Goal: Transaction & Acquisition: Subscribe to service/newsletter

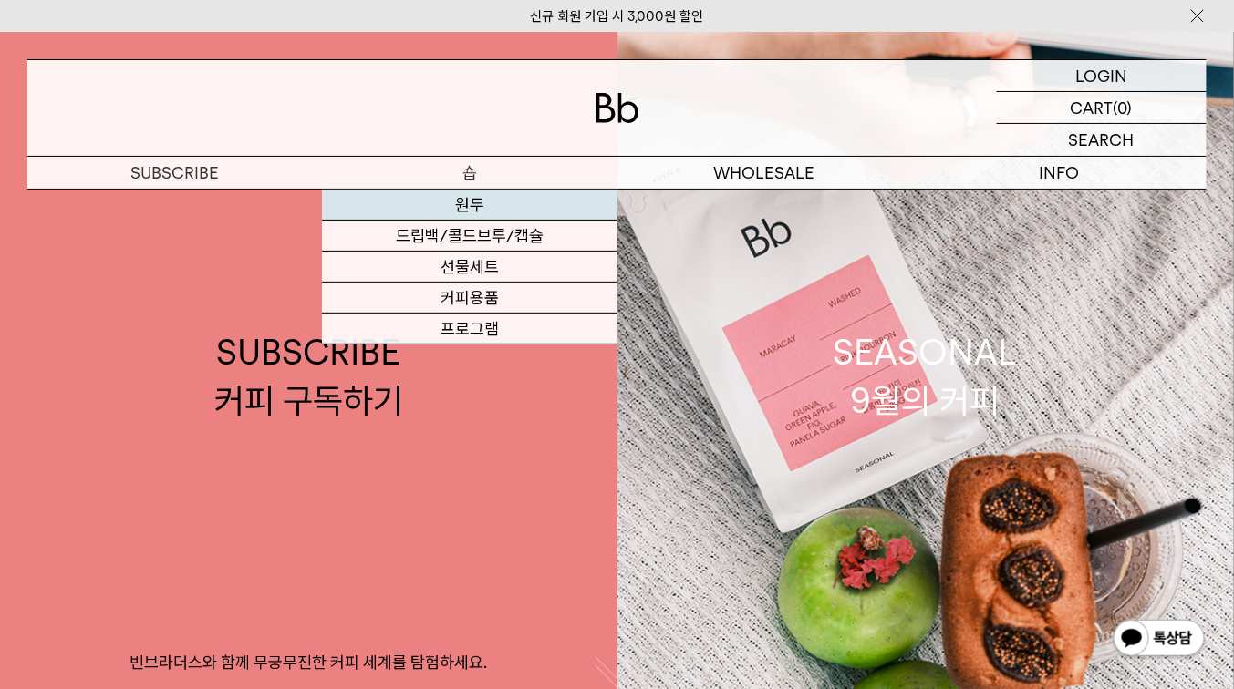
click at [457, 203] on link "원두" at bounding box center [469, 205] width 294 height 31
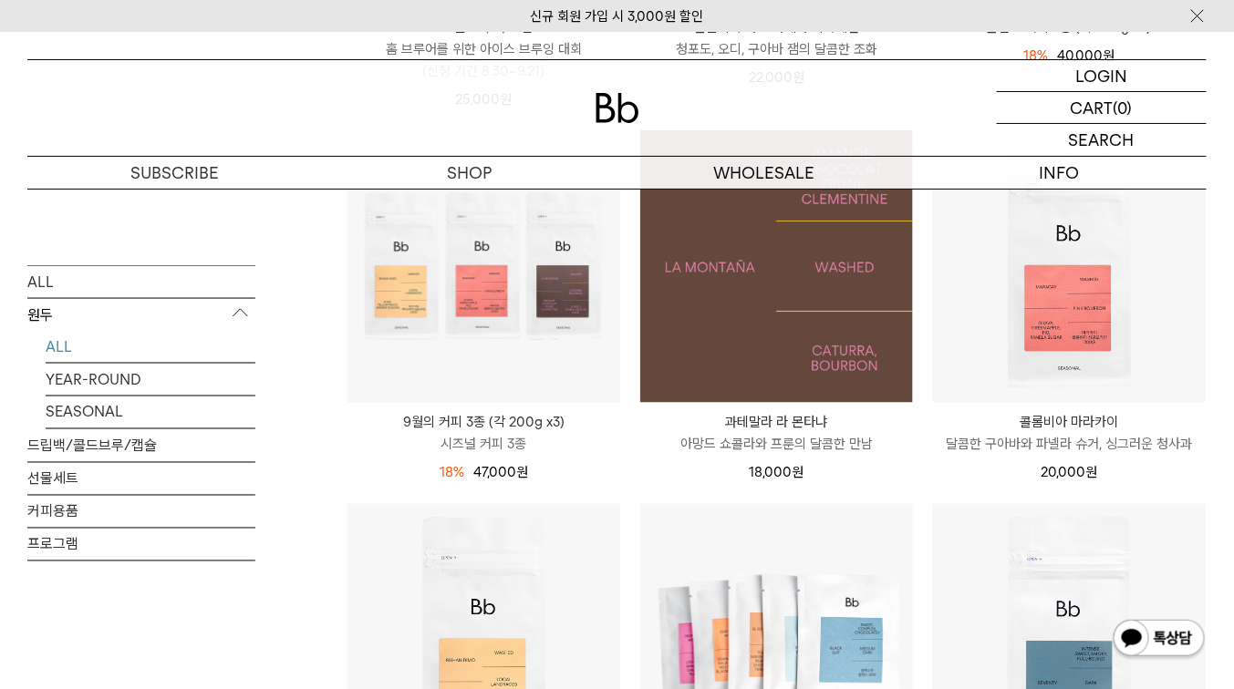
scroll to position [584, 0]
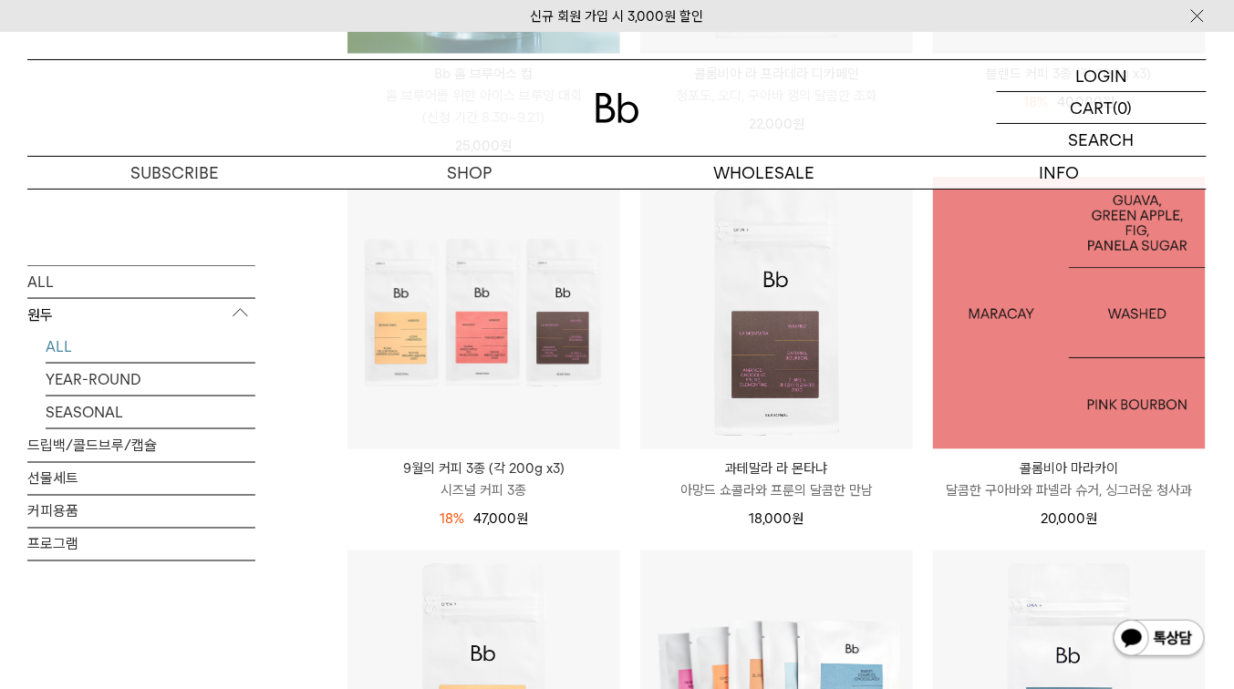
click at [999, 398] on img at bounding box center [1069, 313] width 273 height 273
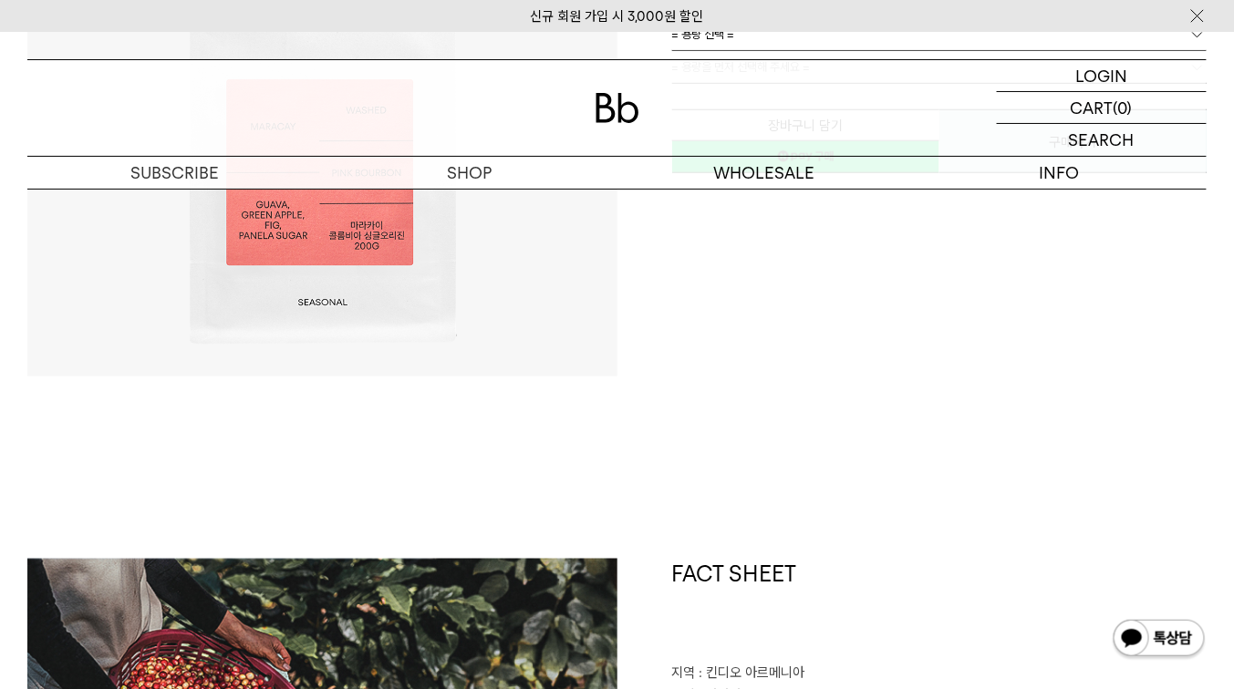
scroll to position [875, 0]
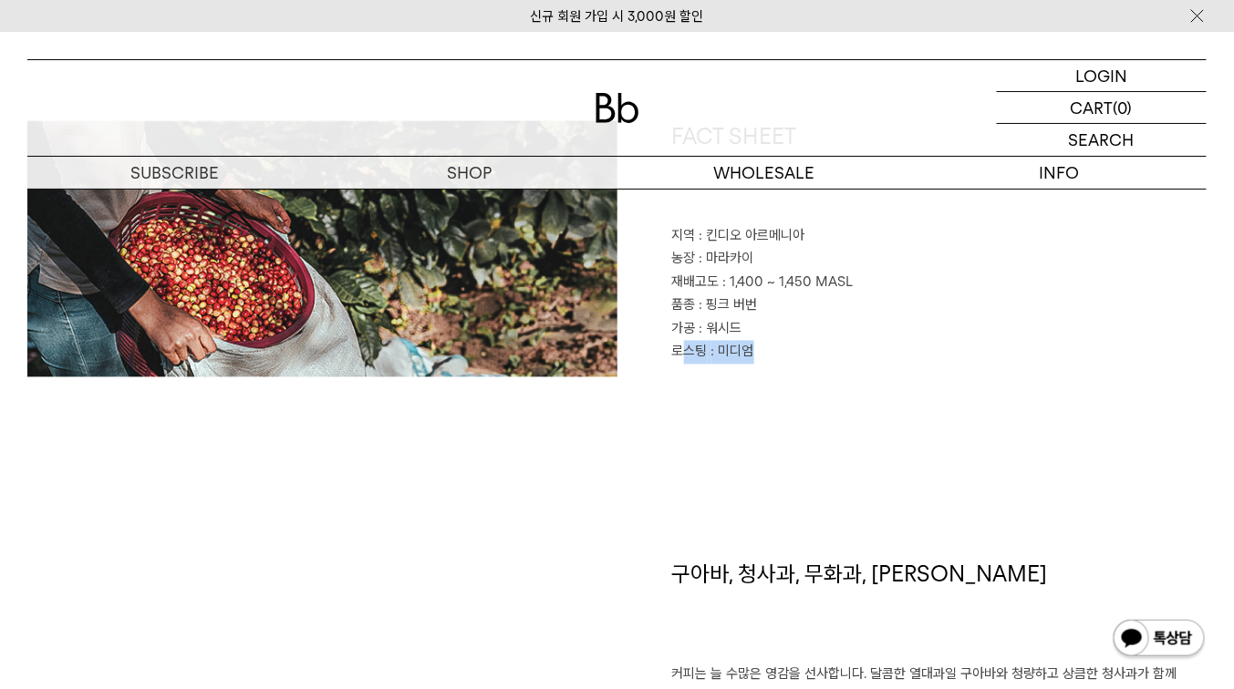
drag, startPoint x: 684, startPoint y: 356, endPoint x: 776, endPoint y: 359, distance: 92.2
click at [776, 359] on p "로스팅 : 미디엄" at bounding box center [939, 353] width 535 height 24
click at [775, 359] on p "로스팅 : 미디엄" at bounding box center [939, 353] width 535 height 24
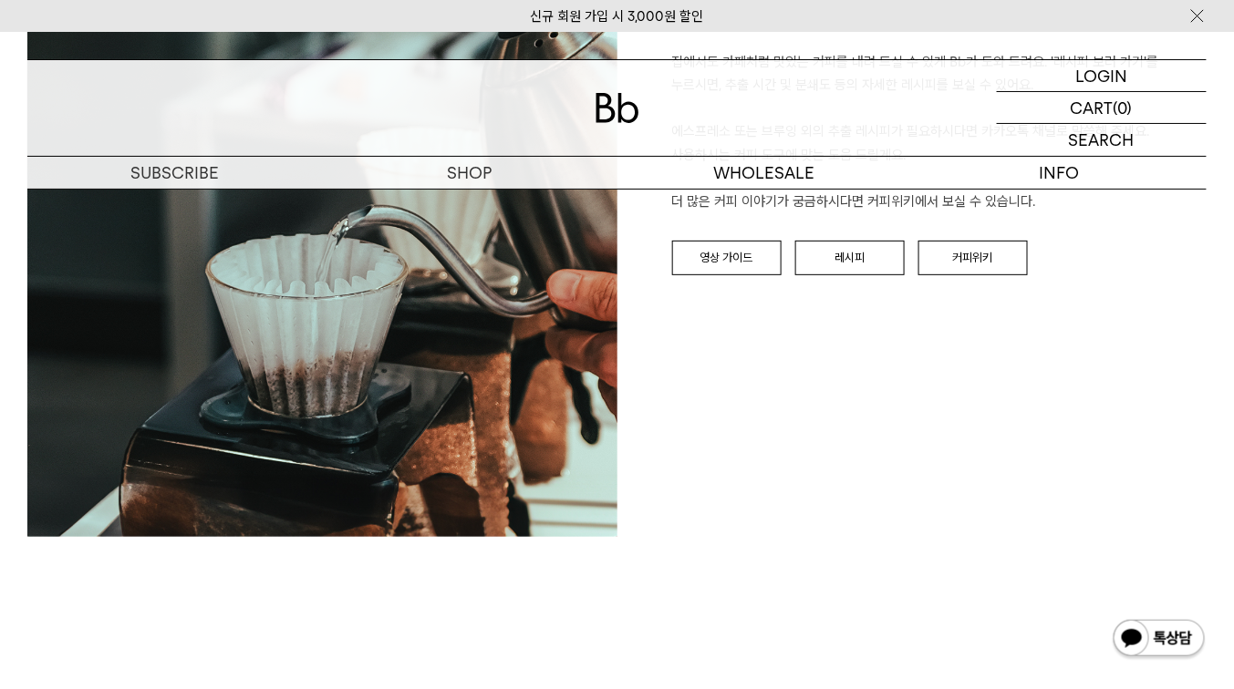
scroll to position [2553, 0]
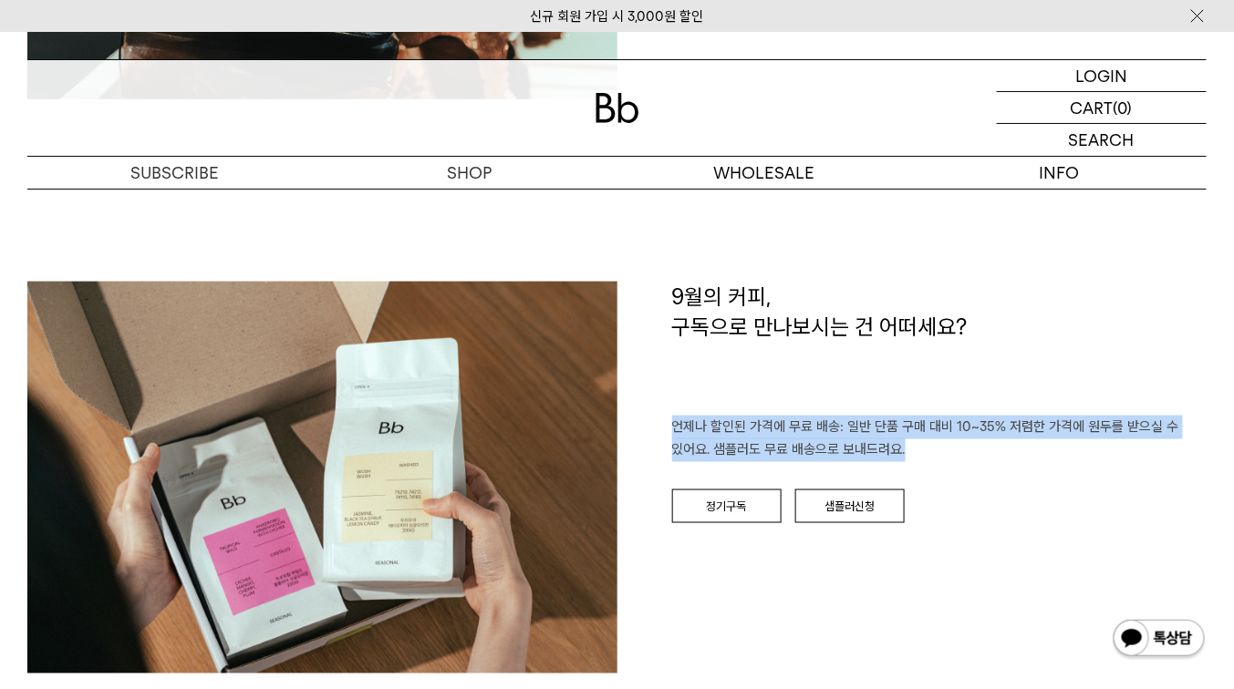
drag, startPoint x: 679, startPoint y: 437, endPoint x: 1028, endPoint y: 468, distance: 349.7
click at [1027, 462] on p "언제나 할인된 가격에 무료 배송: 일반 단품 구매 대비 10~35% 저렴한 가격에 원두를 받으실 수 있어요. 샘플러도 무료 배송으로 보내드려요." at bounding box center [939, 439] width 535 height 46
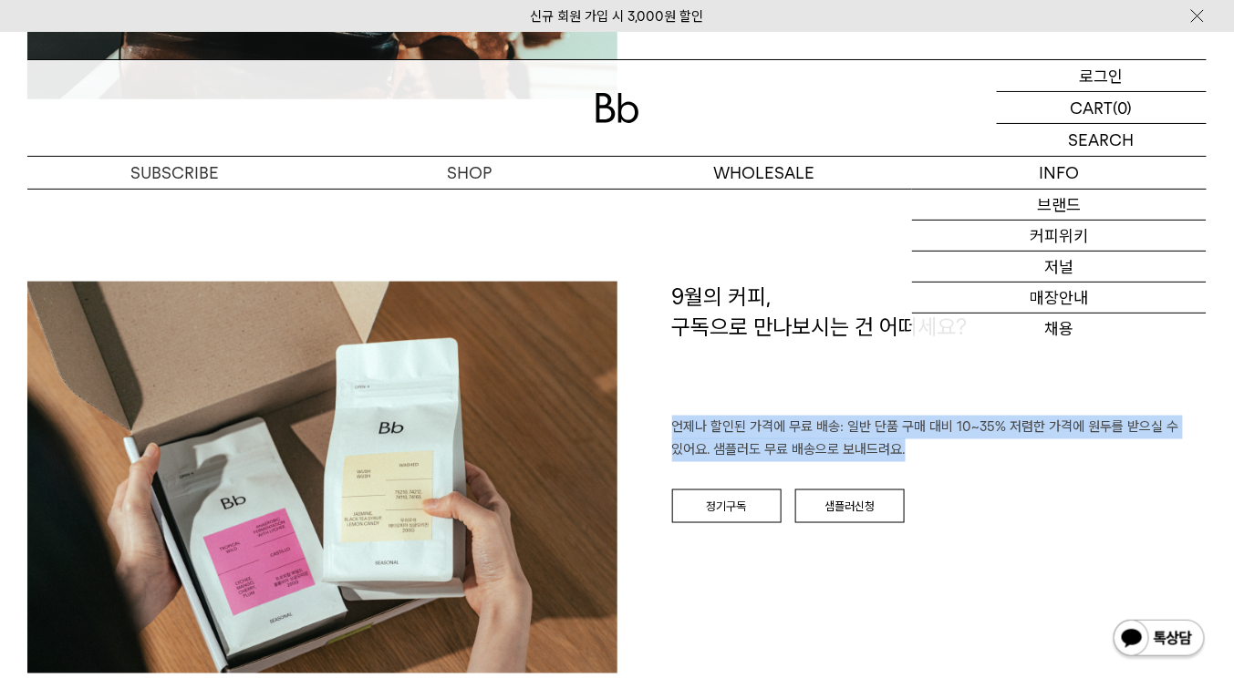
click at [1107, 77] on p "로그인" at bounding box center [1102, 75] width 44 height 31
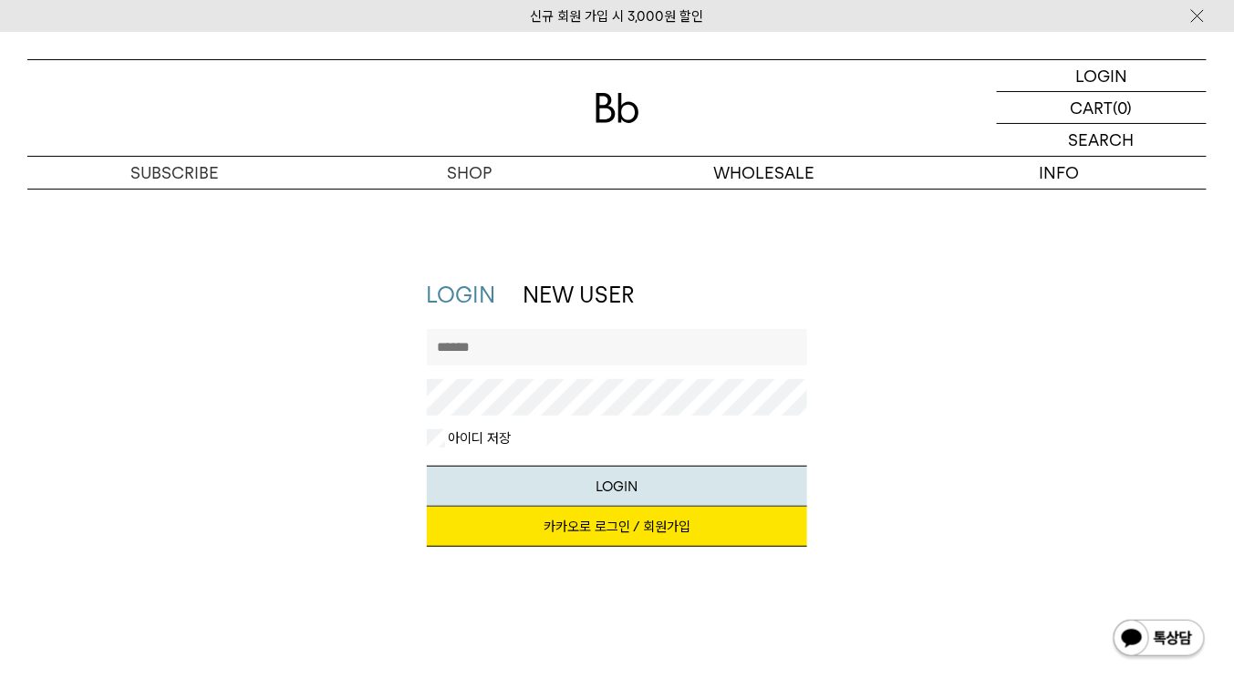
click at [607, 531] on link "카카오로 로그인 / 회원가입" at bounding box center [617, 527] width 381 height 40
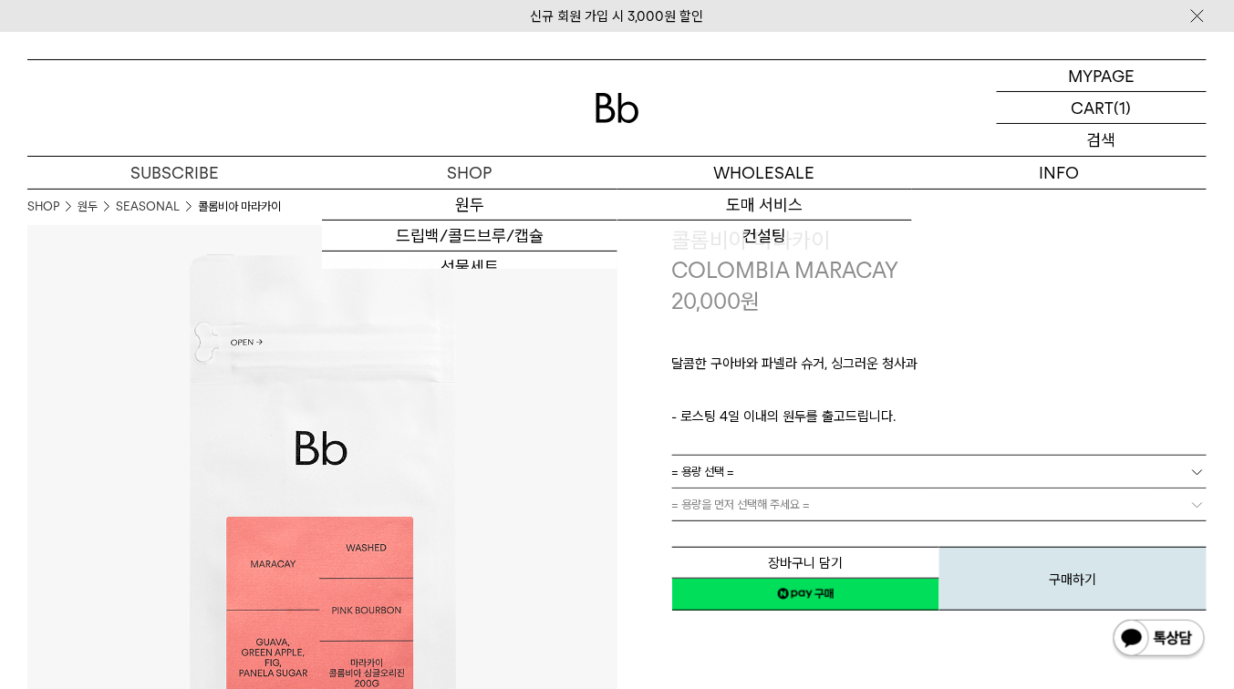
click at [1101, 142] on p "검색" at bounding box center [1101, 140] width 29 height 32
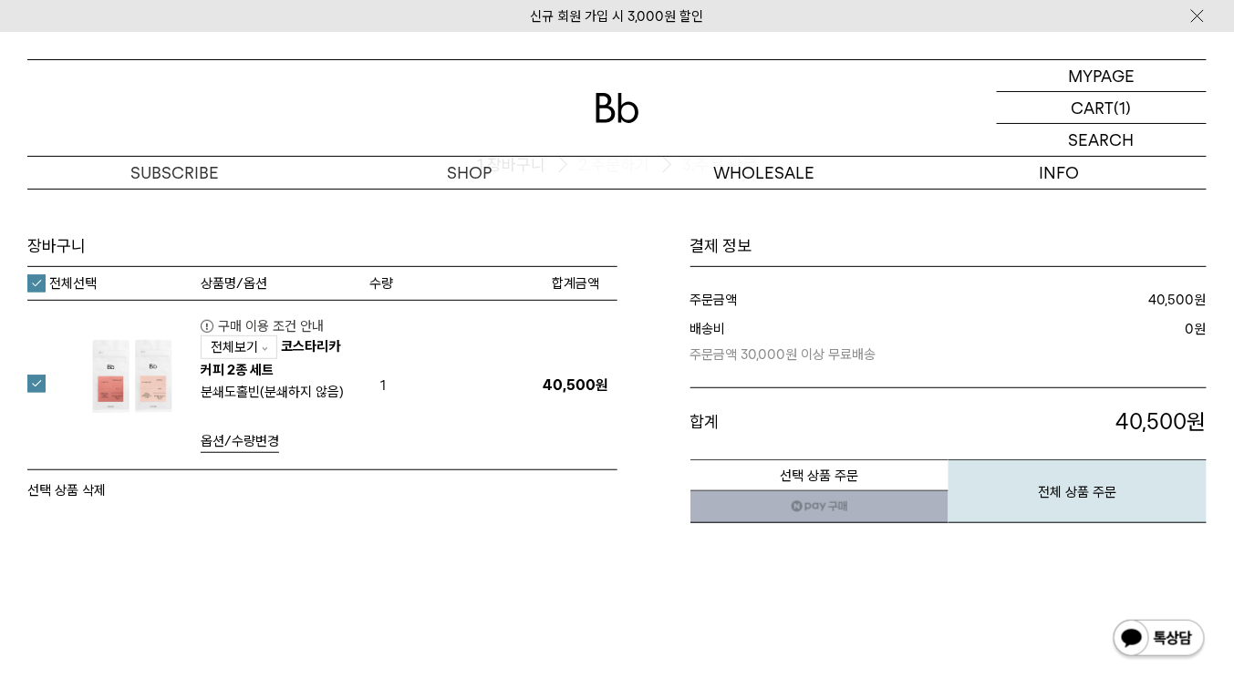
scroll to position [146, 0]
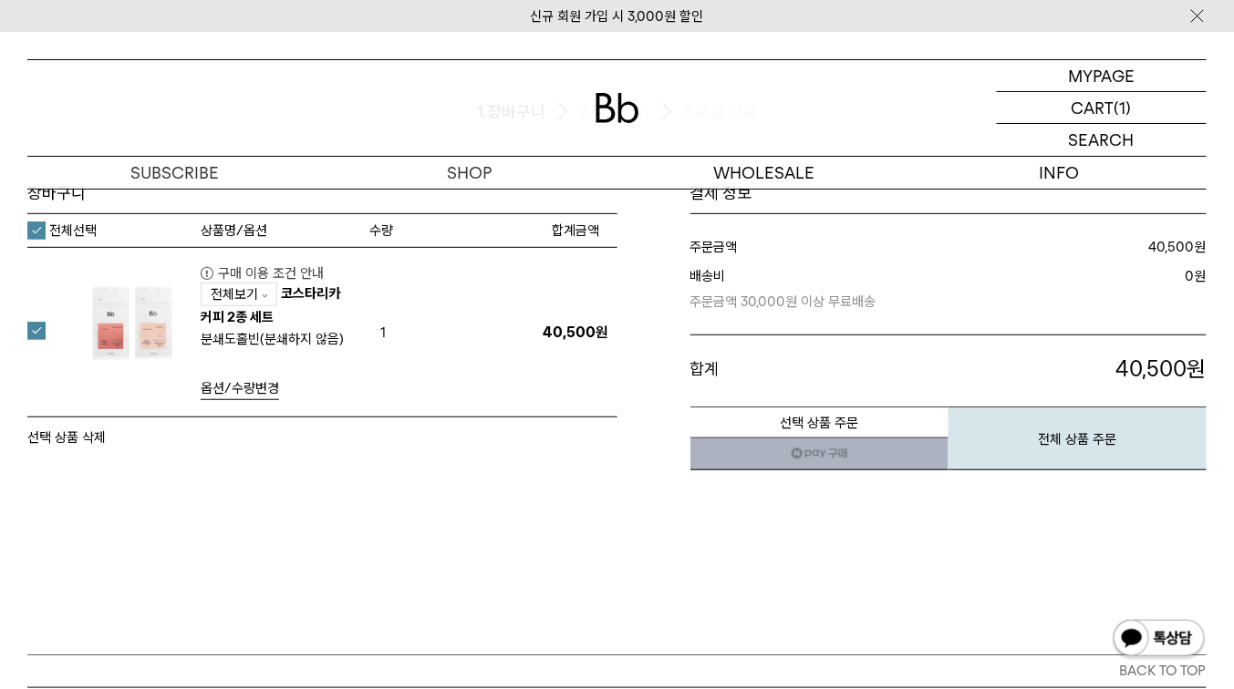
click at [78, 439] on button "선택 상품 삭제" at bounding box center [66, 438] width 78 height 22
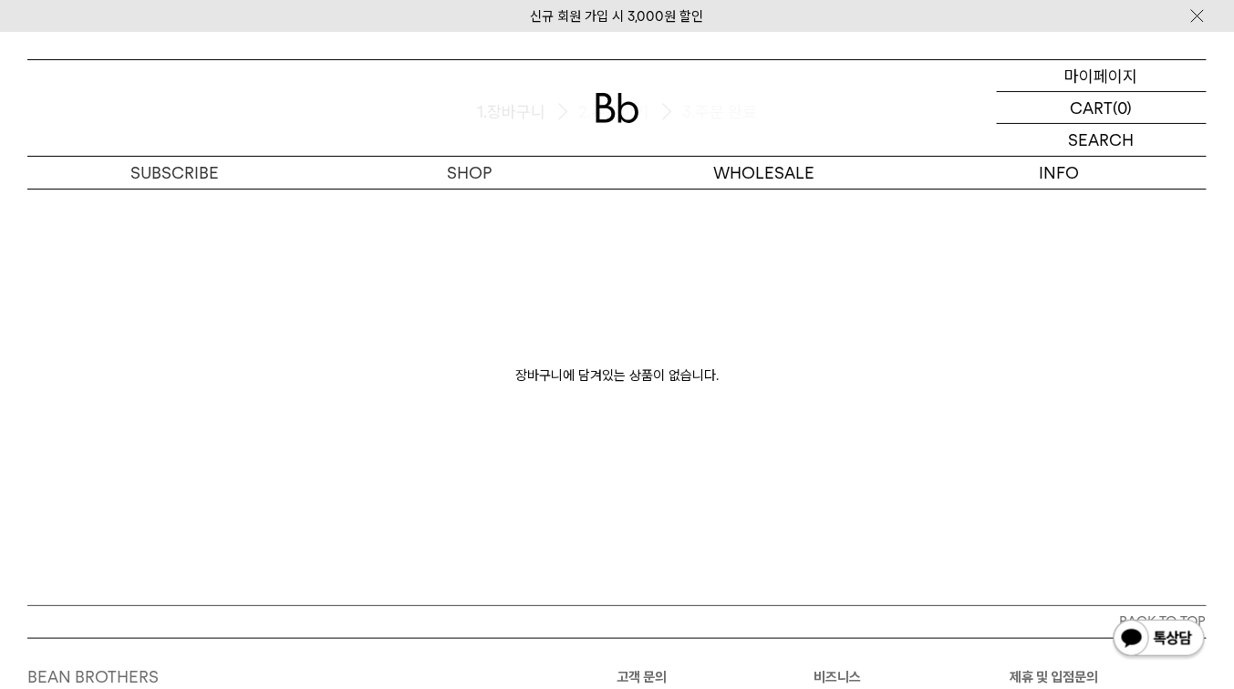
click at [1098, 80] on p "마이페이지" at bounding box center [1101, 75] width 73 height 31
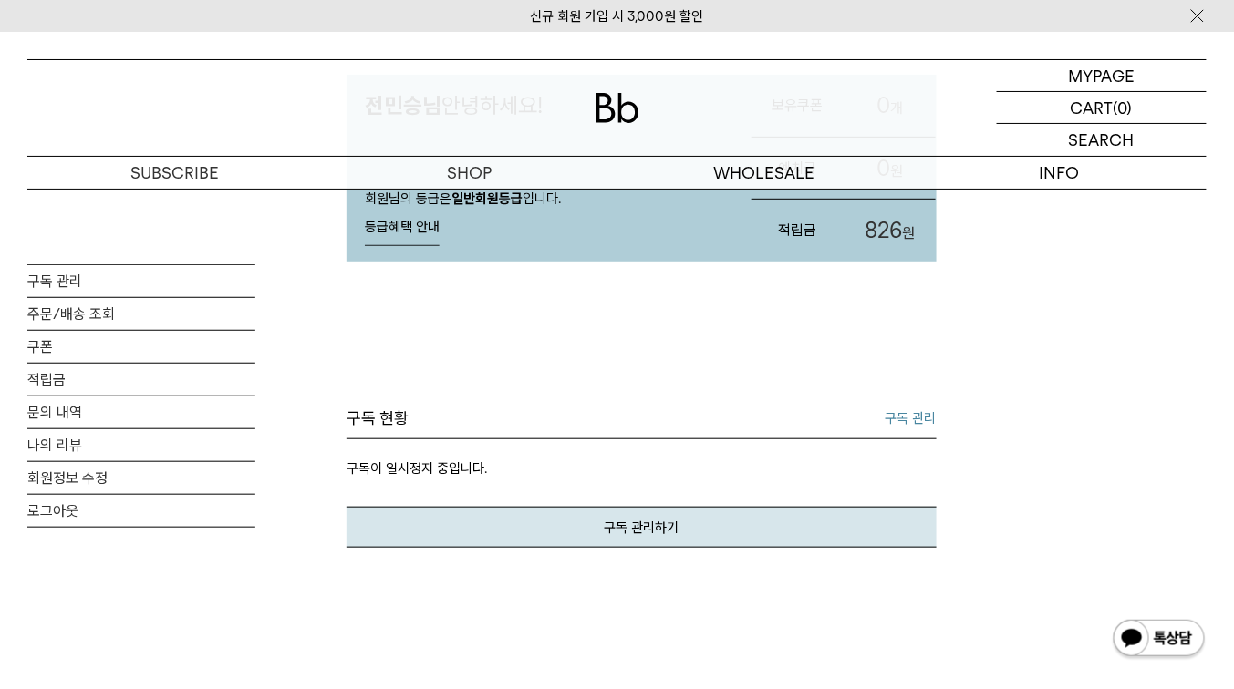
scroll to position [146, 0]
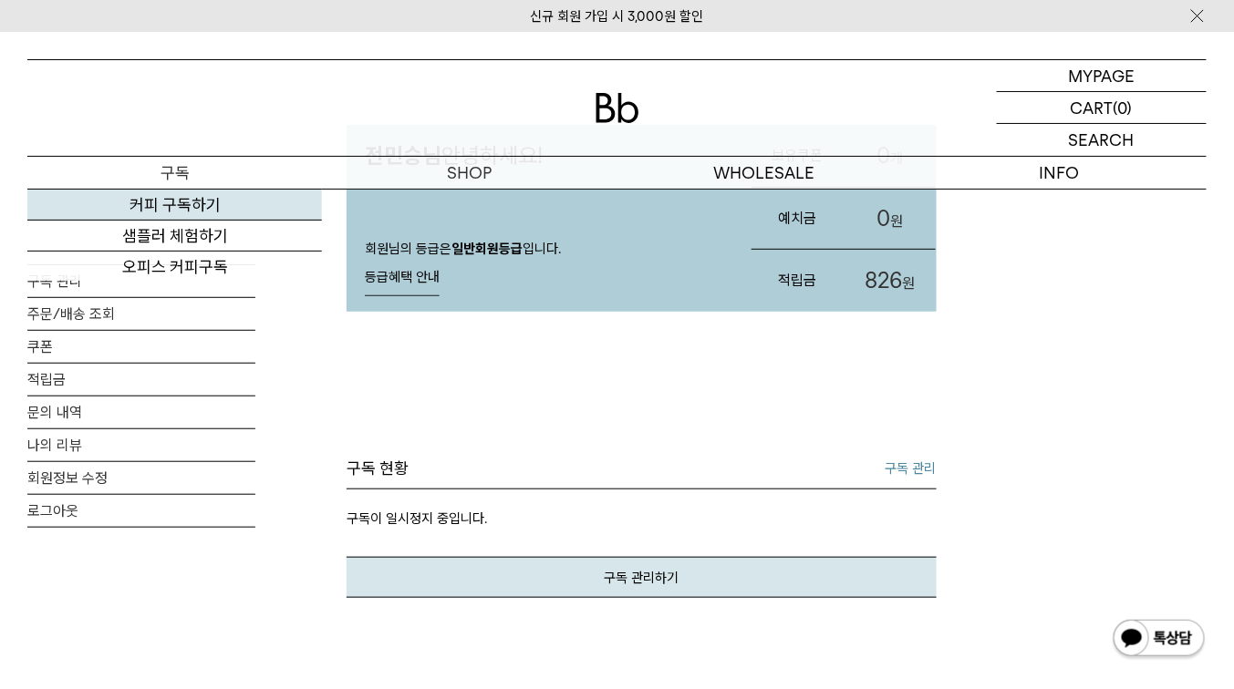
click at [181, 197] on link "커피 구독하기" at bounding box center [174, 205] width 294 height 31
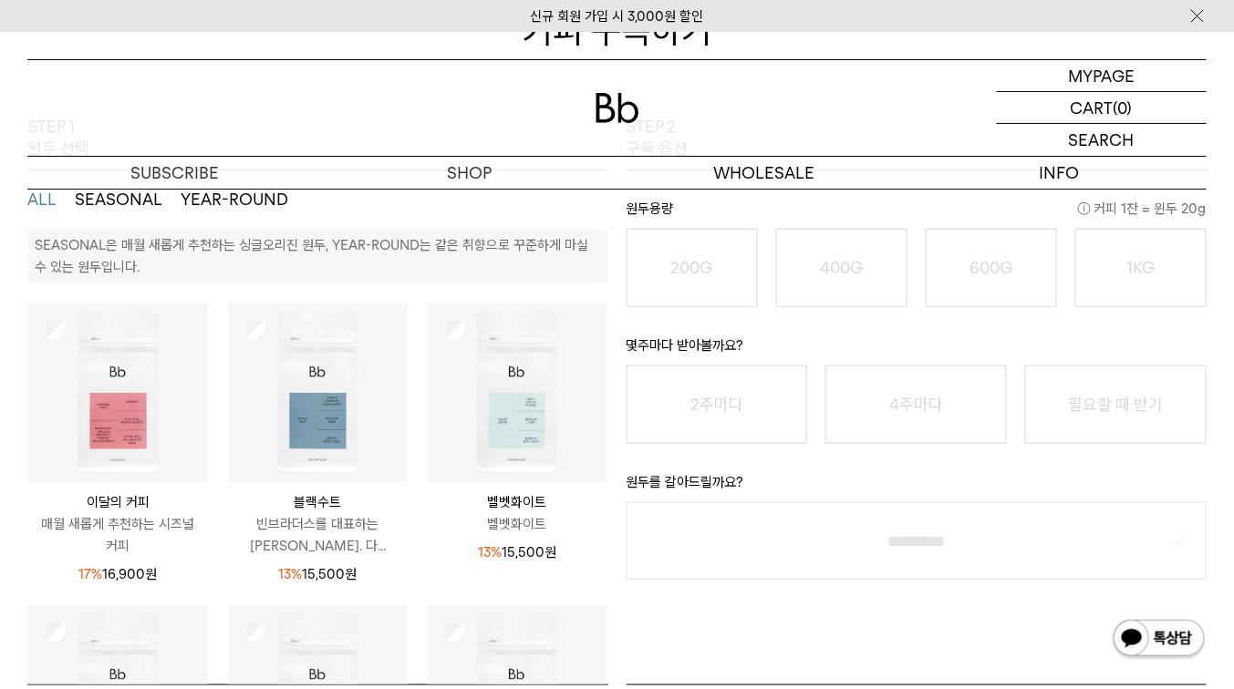
click at [78, 334] on img at bounding box center [118, 393] width 180 height 180
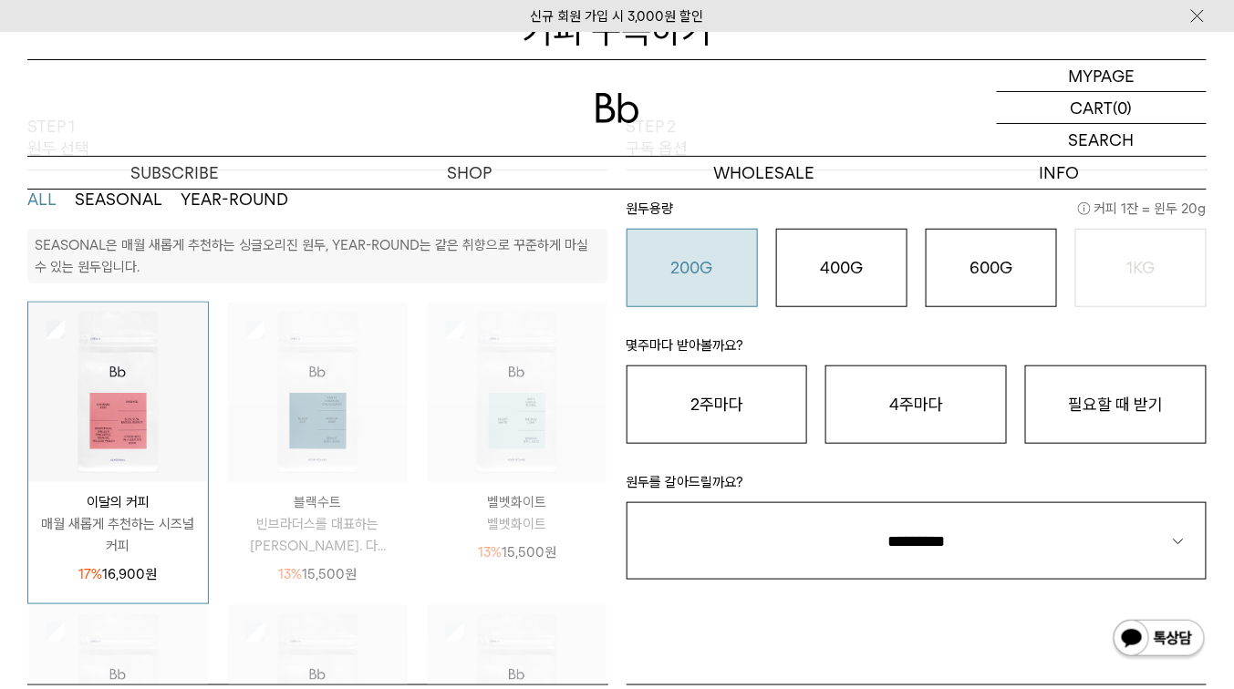
click at [684, 262] on o "200G" at bounding box center [692, 267] width 42 height 19
click at [820, 263] on o "400G" at bounding box center [841, 267] width 43 height 19
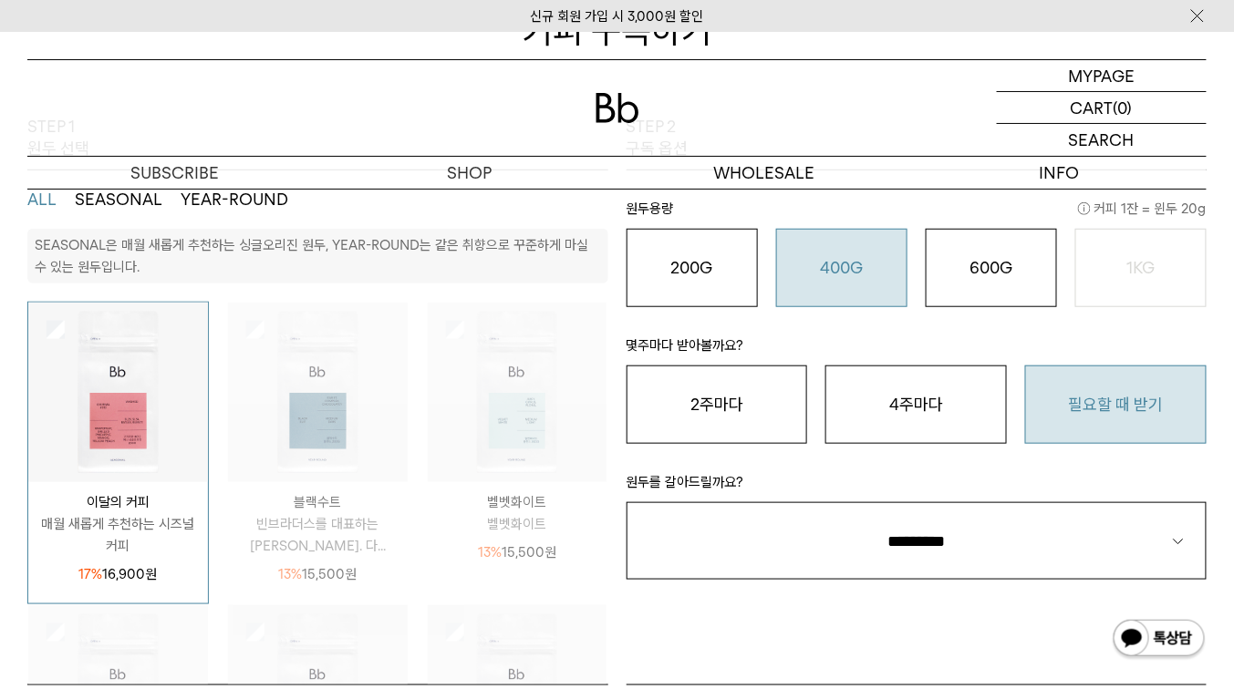
drag, startPoint x: 1098, startPoint y: 395, endPoint x: 1073, endPoint y: 434, distance: 46.3
click at [1098, 395] on button "필요할 때 받기" at bounding box center [1115, 405] width 181 height 78
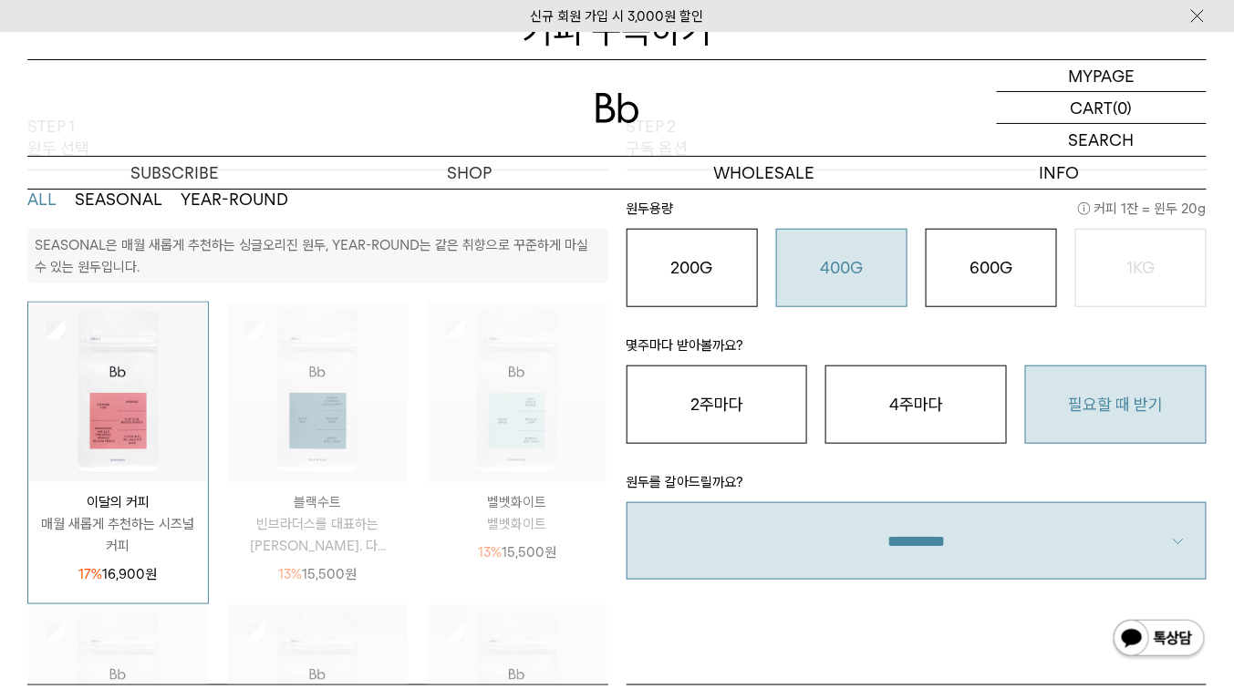
click at [991, 561] on select "**********" at bounding box center [916, 540] width 581 height 77
select select "**"
click at [626, 502] on select "**********" at bounding box center [916, 540] width 581 height 77
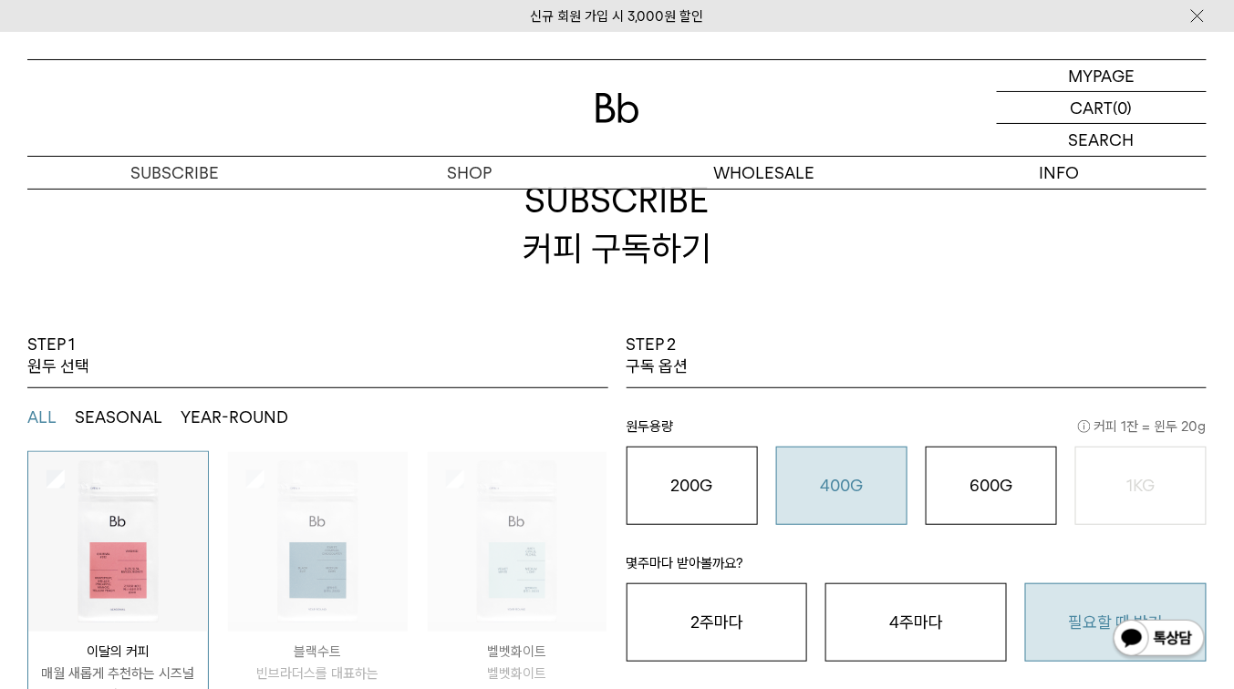
scroll to position [146, 0]
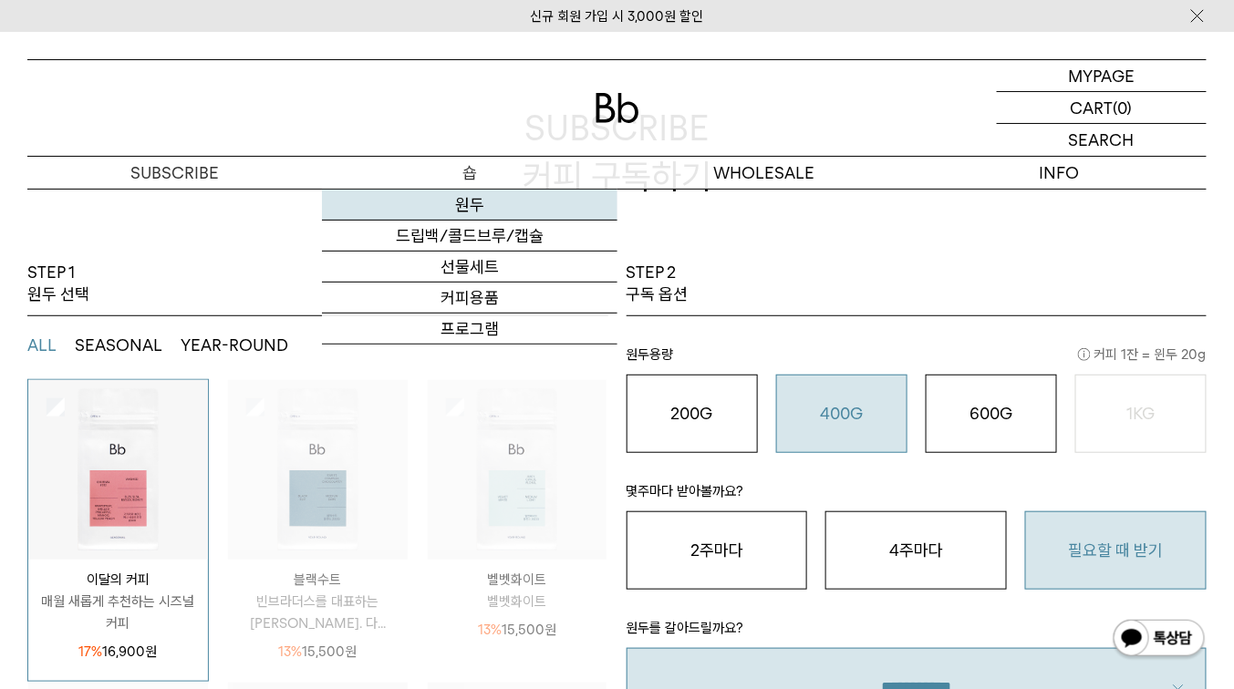
click at [481, 204] on link "원두" at bounding box center [469, 205] width 294 height 31
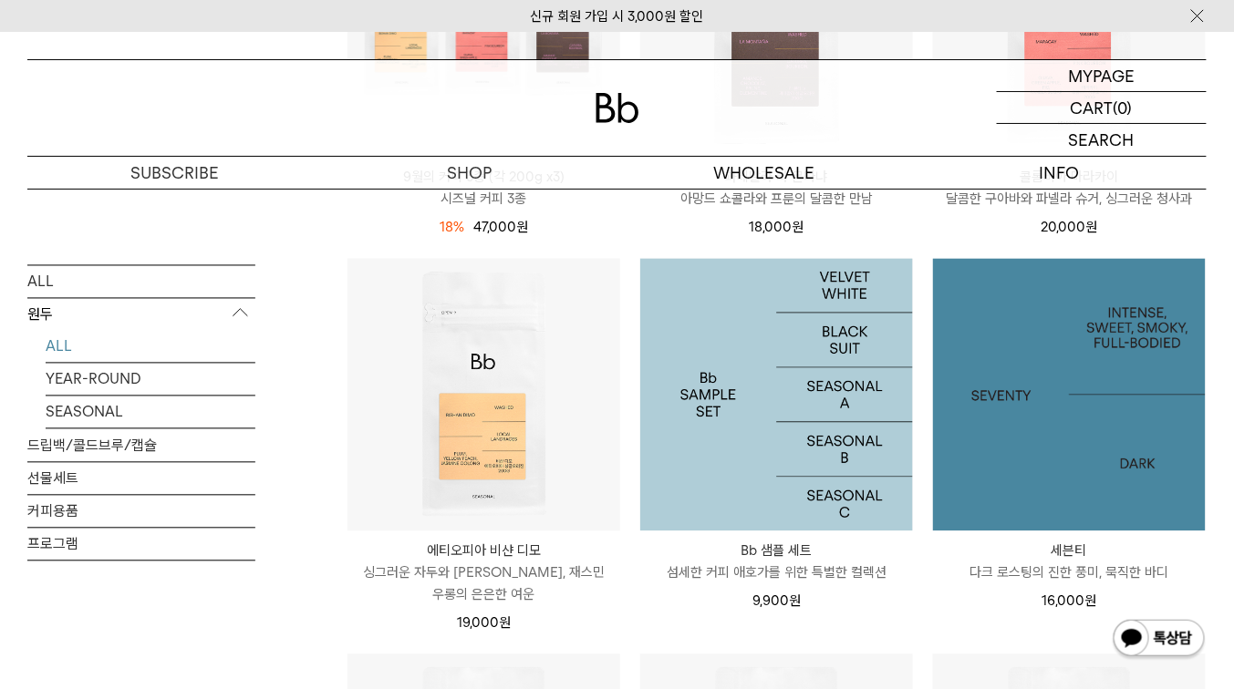
scroll to position [656, 0]
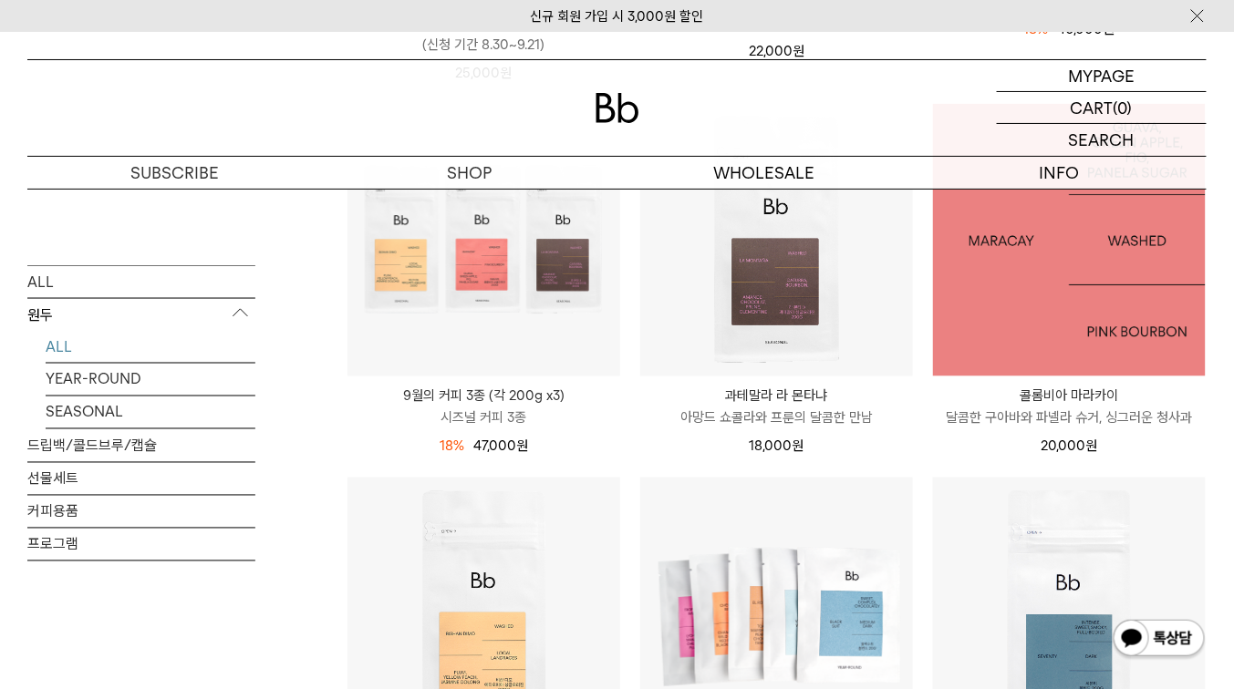
click at [1102, 312] on img at bounding box center [1069, 240] width 273 height 273
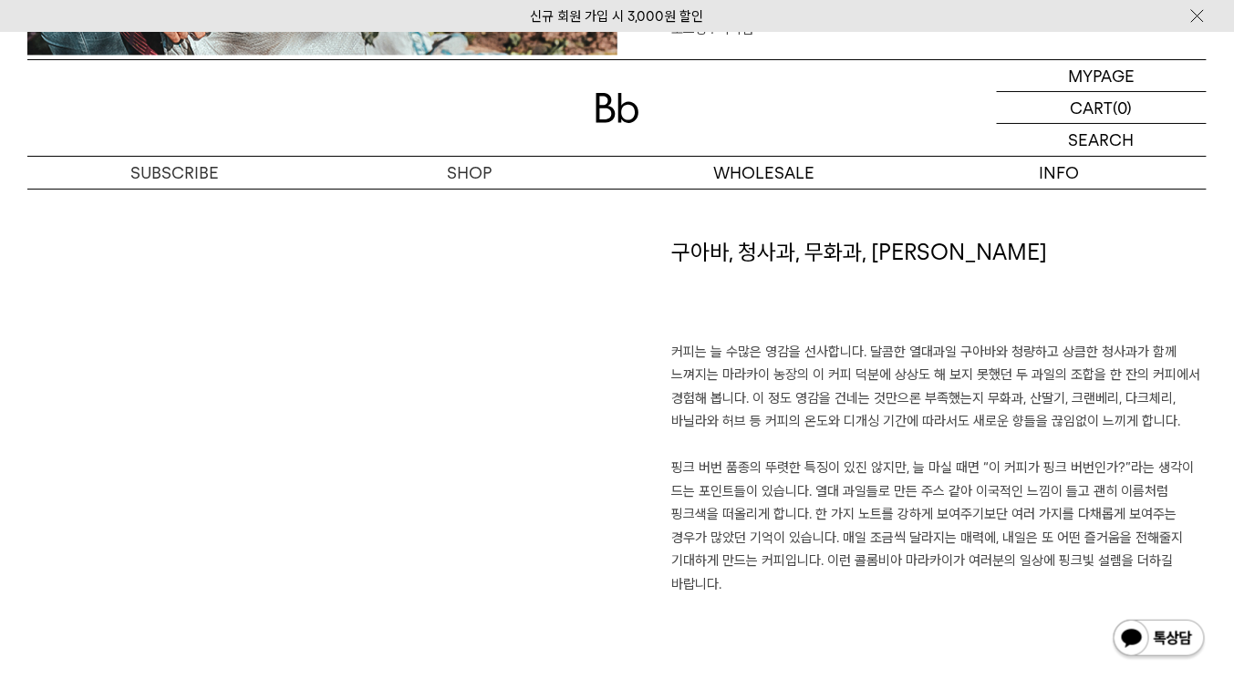
scroll to position [1240, 0]
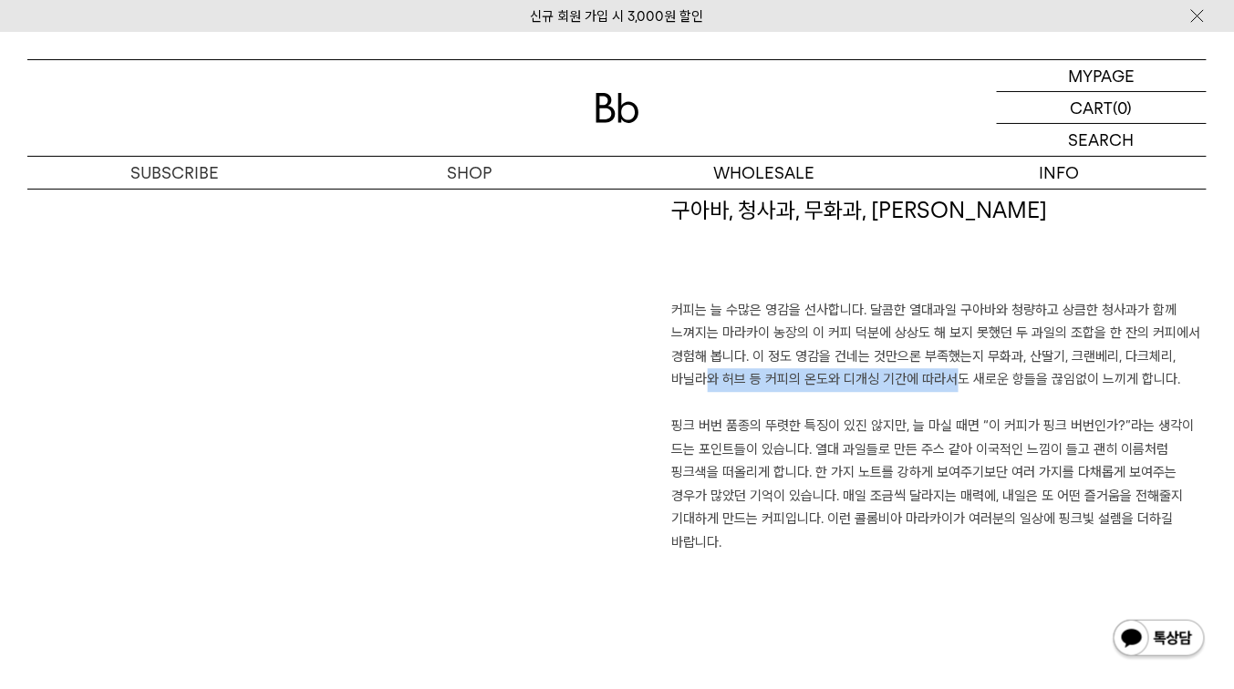
drag, startPoint x: 679, startPoint y: 379, endPoint x: 939, endPoint y: 381, distance: 259.9
click at [939, 381] on p "커피는 늘 수많은 영감을 선사합니다. 달콤한 열대과일 구아바와 청량하고 상큼한 청사과가 함께 느껴지는 마라카이 농장의 이 커피 덕분에 상상도 …" at bounding box center [939, 427] width 535 height 256
drag, startPoint x: 672, startPoint y: 312, endPoint x: 1152, endPoint y: 551, distance: 536.6
click at [1152, 551] on p "커피는 늘 수많은 영감을 선사합니다. 달콤한 열대과일 구아바와 청량하고 상큼한 청사과가 함께 느껴지는 마라카이 농장의 이 커피 덕분에 상상도 …" at bounding box center [939, 427] width 535 height 256
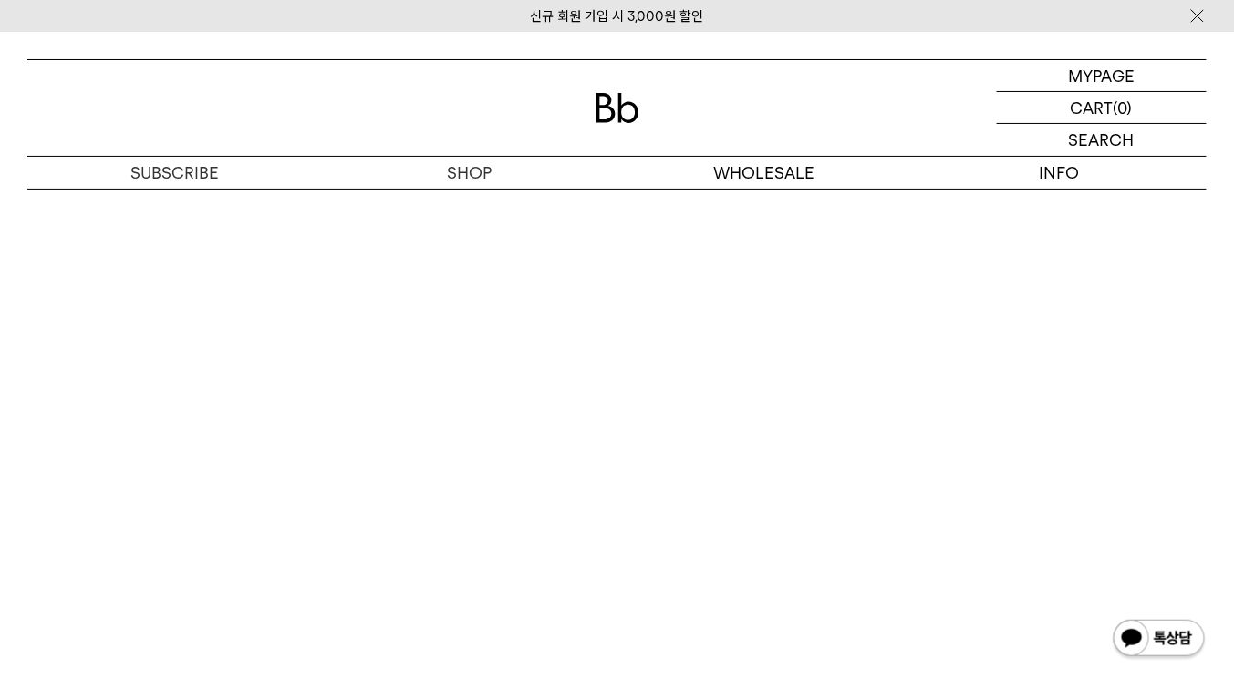
scroll to position [3574, 0]
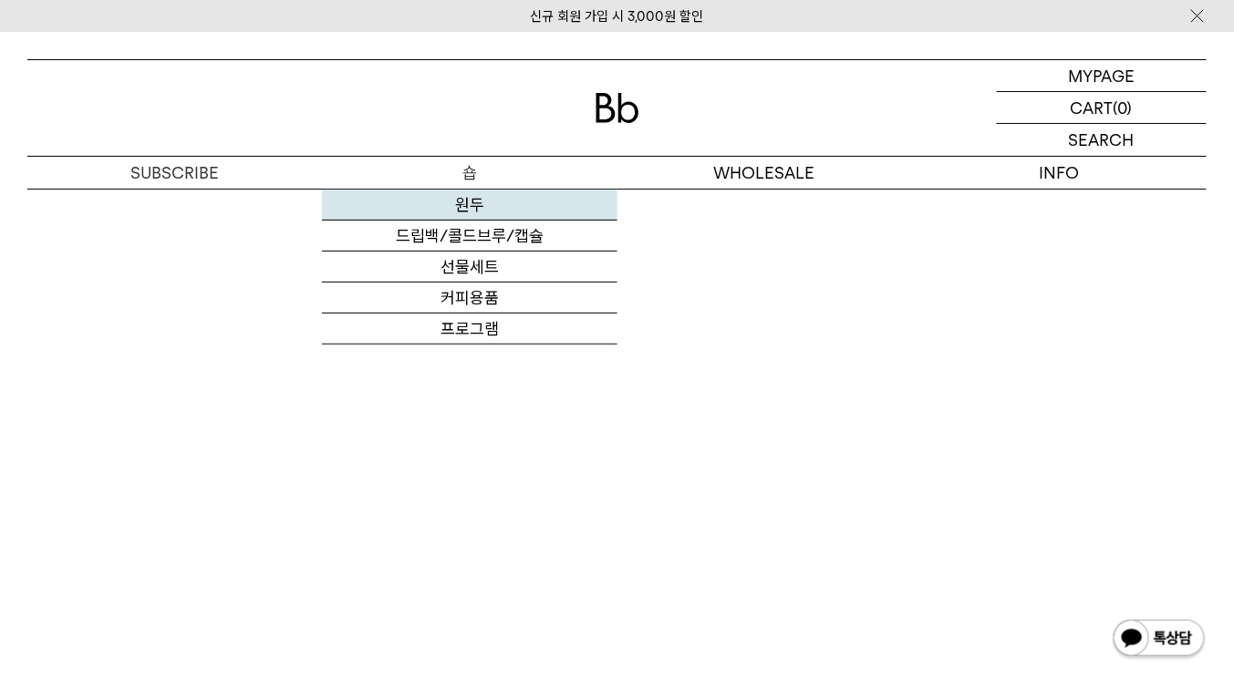
click at [470, 204] on link "원두" at bounding box center [469, 205] width 294 height 31
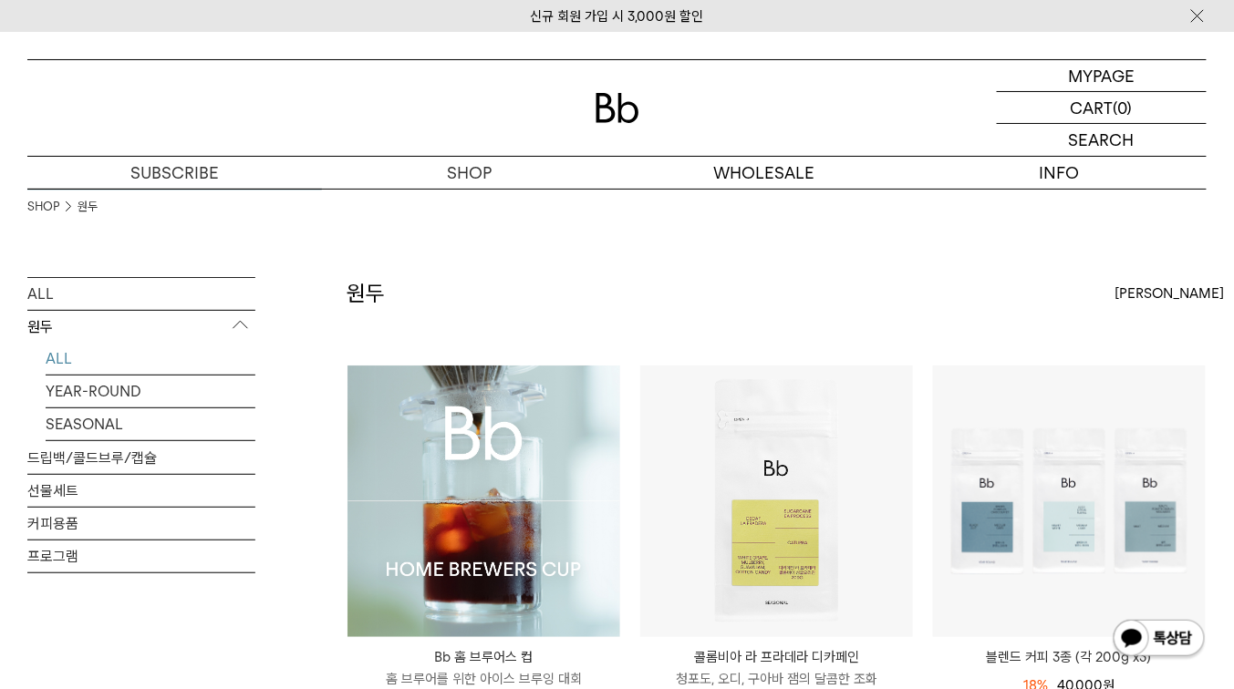
click at [197, 197] on ul "SHOP 원두" at bounding box center [141, 207] width 228 height 36
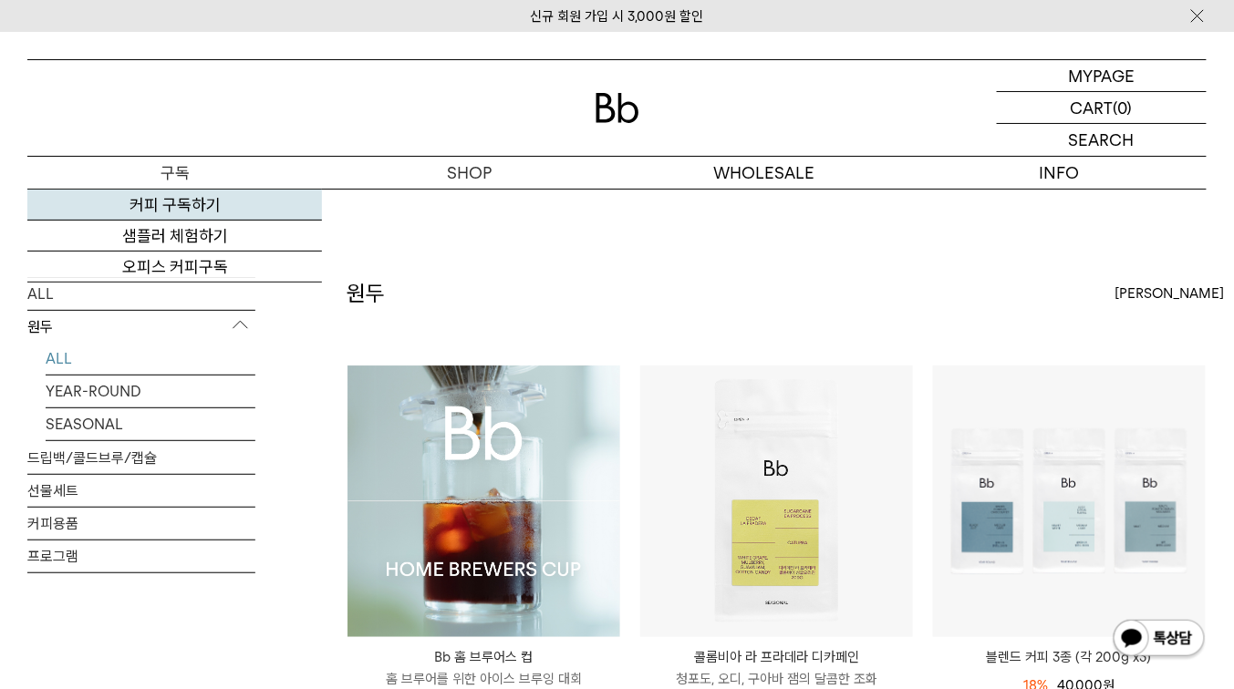
click at [194, 200] on link "커피 구독하기" at bounding box center [174, 205] width 294 height 31
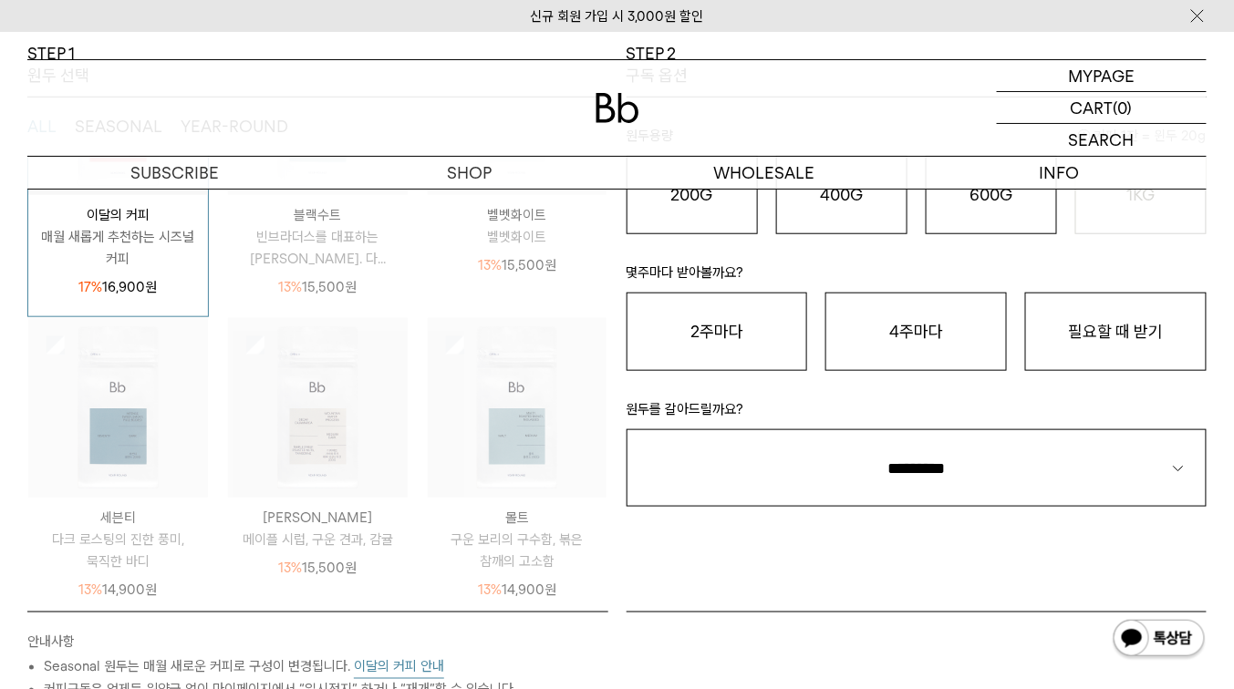
scroll to position [146, 0]
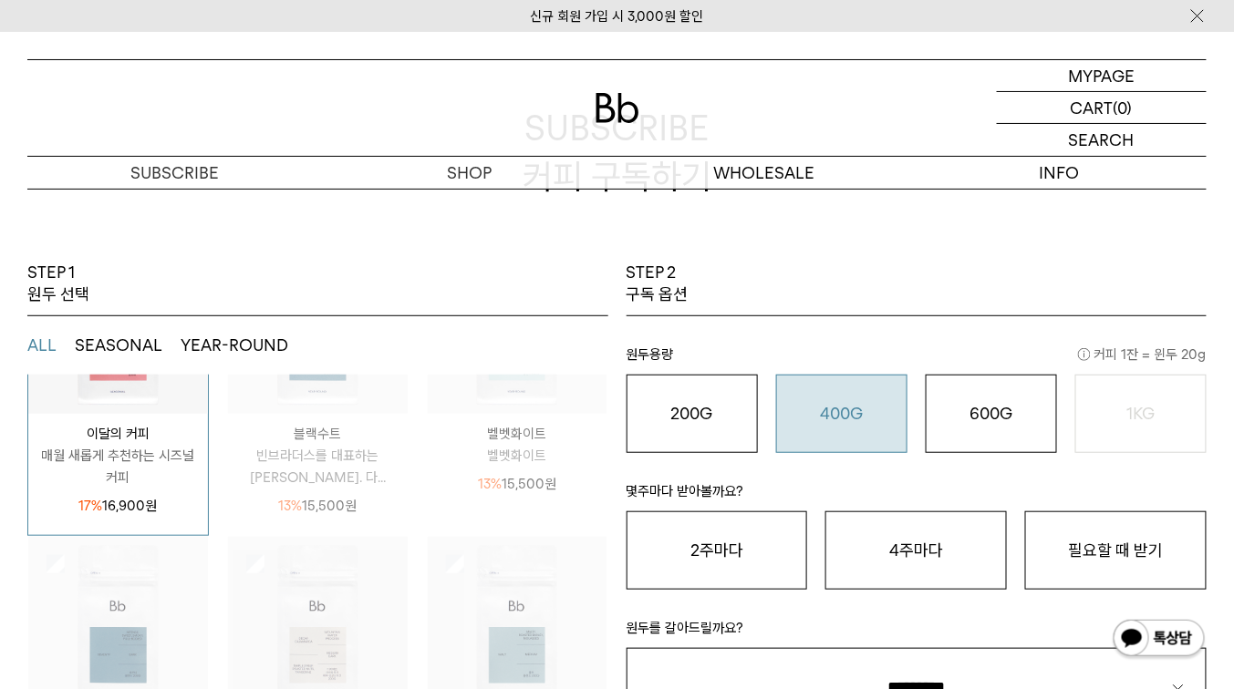
click at [837, 429] on button "400G 31,000 원" at bounding box center [841, 414] width 131 height 78
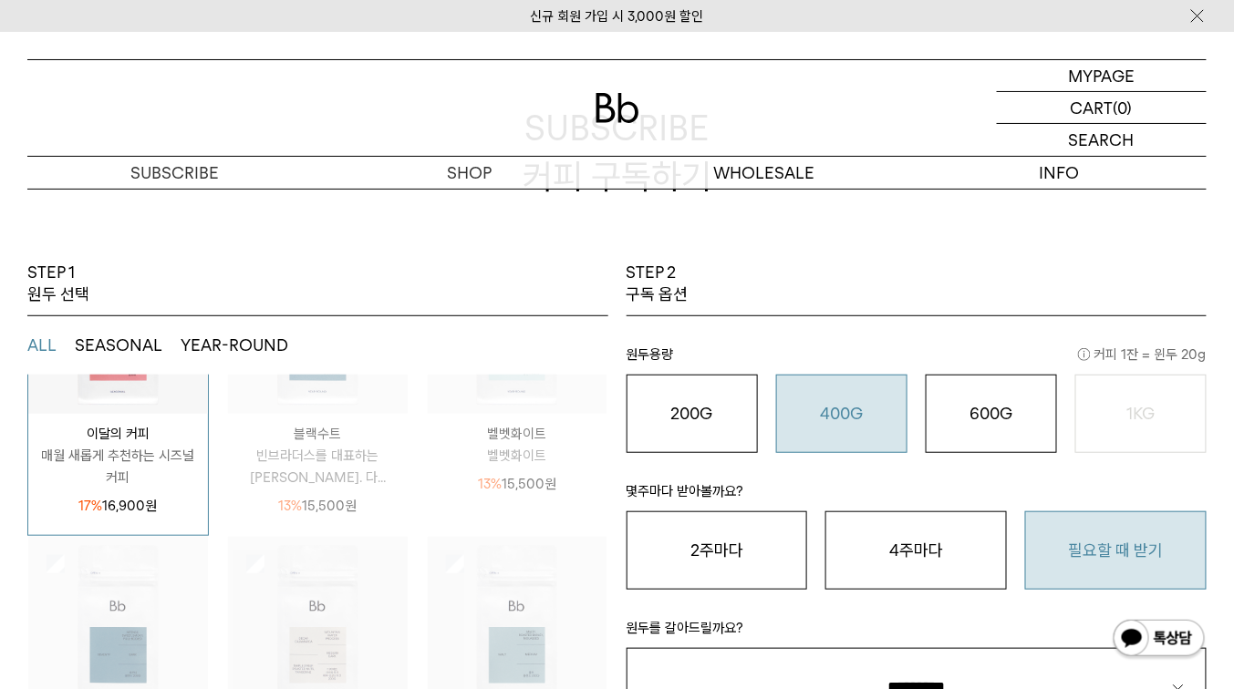
click at [1121, 541] on button "필요할 때 받기" at bounding box center [1115, 550] width 181 height 78
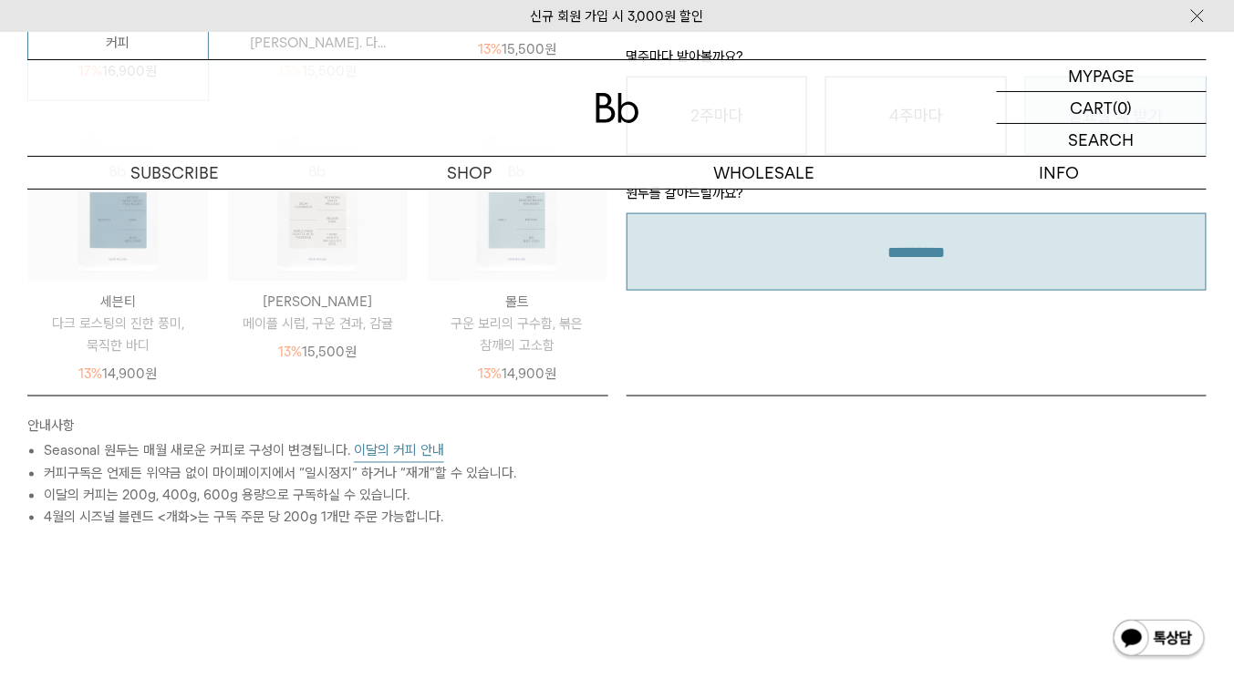
scroll to position [511, 0]
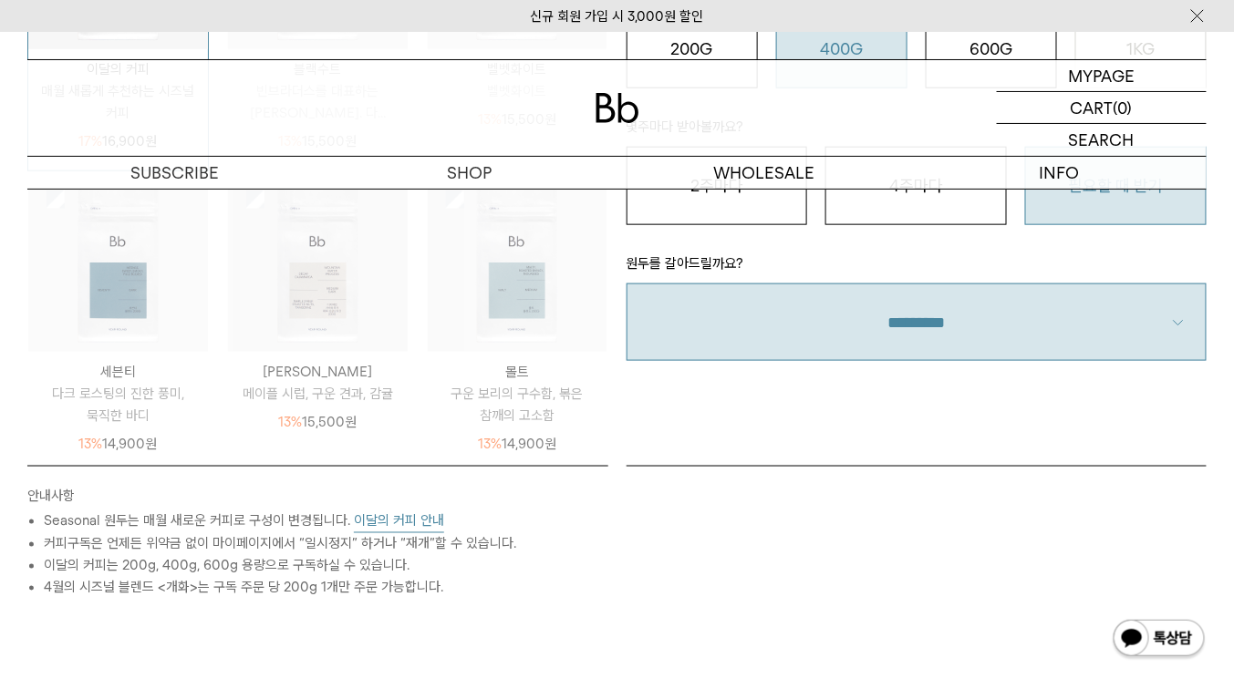
click at [945, 335] on select "**********" at bounding box center [916, 322] width 581 height 77
click at [942, 329] on select "**********" at bounding box center [916, 322] width 581 height 77
select select "**"
click at [626, 284] on select "**********" at bounding box center [916, 322] width 581 height 77
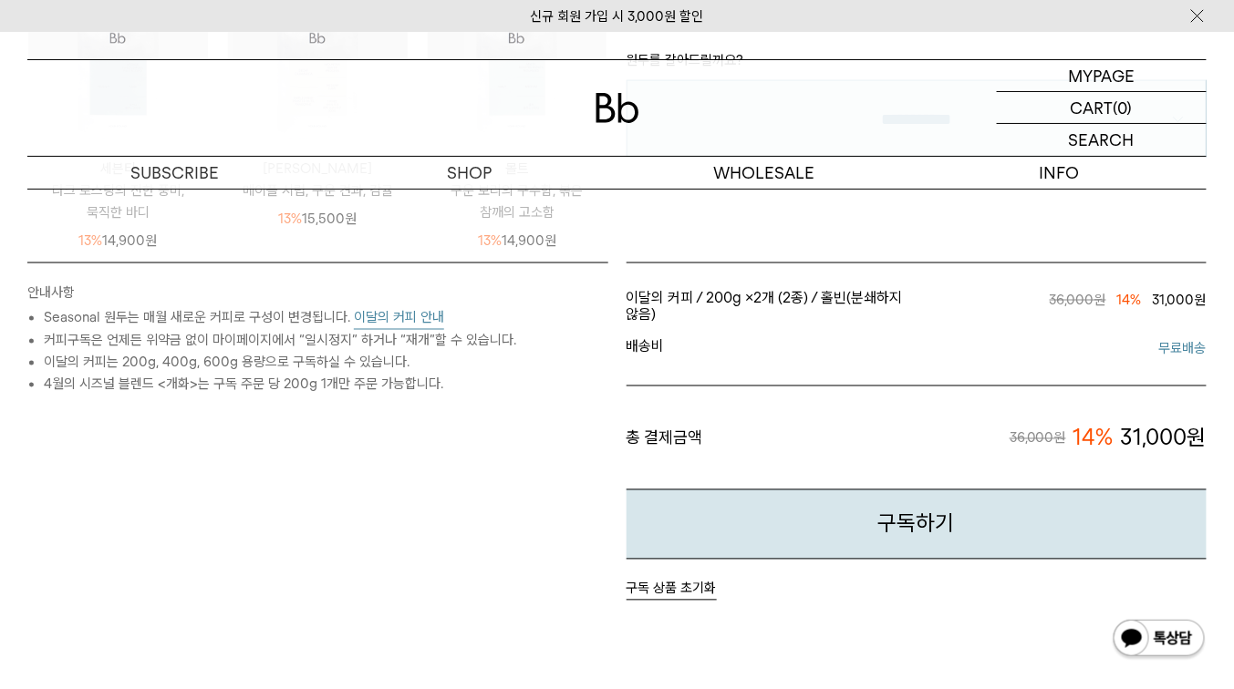
scroll to position [875, 0]
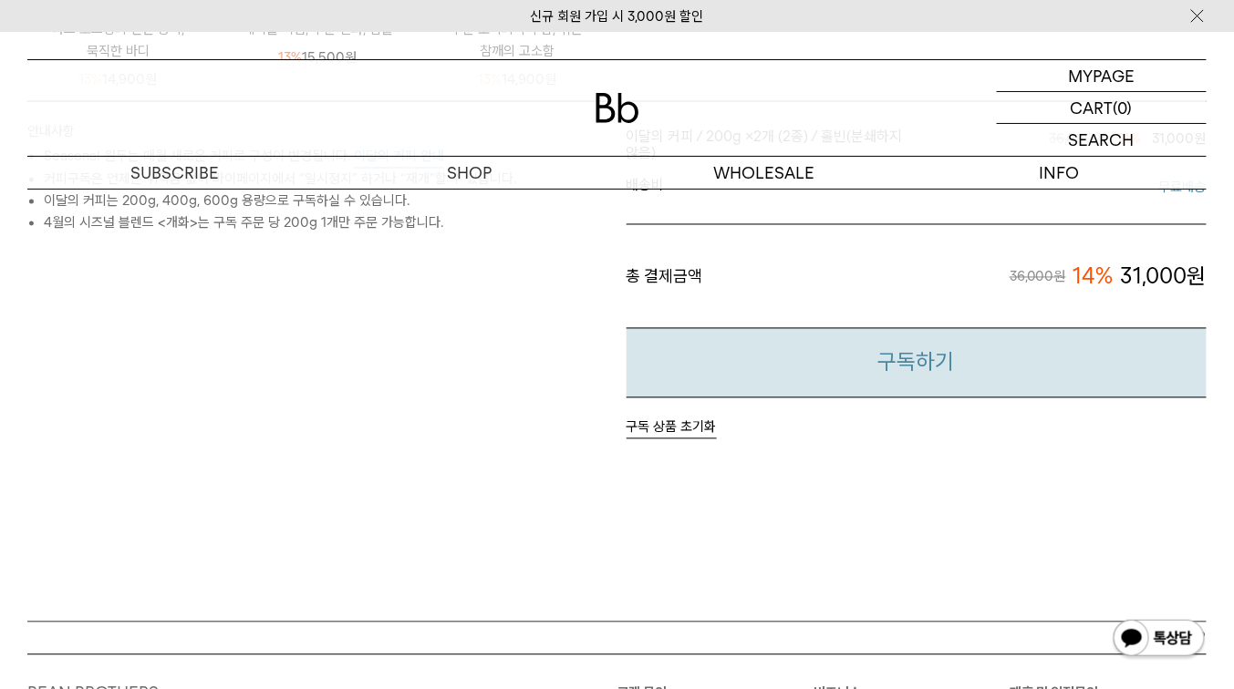
click at [809, 372] on button "구독하기" at bounding box center [916, 363] width 581 height 70
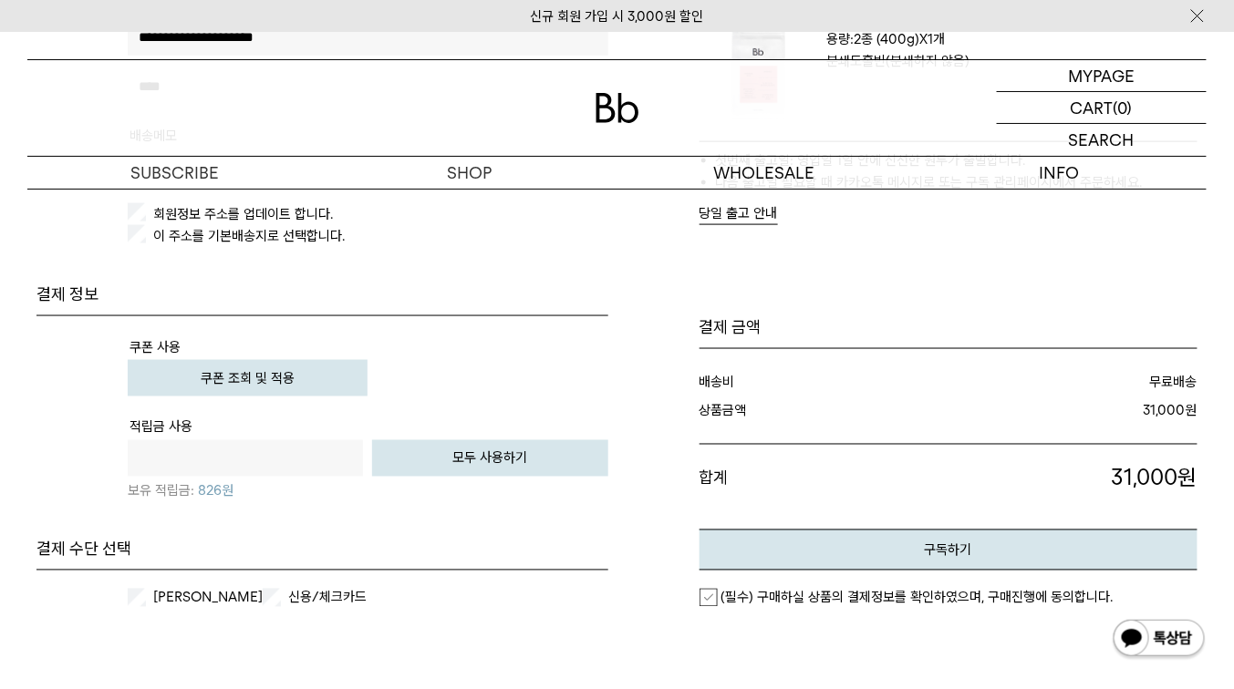
scroll to position [656, 0]
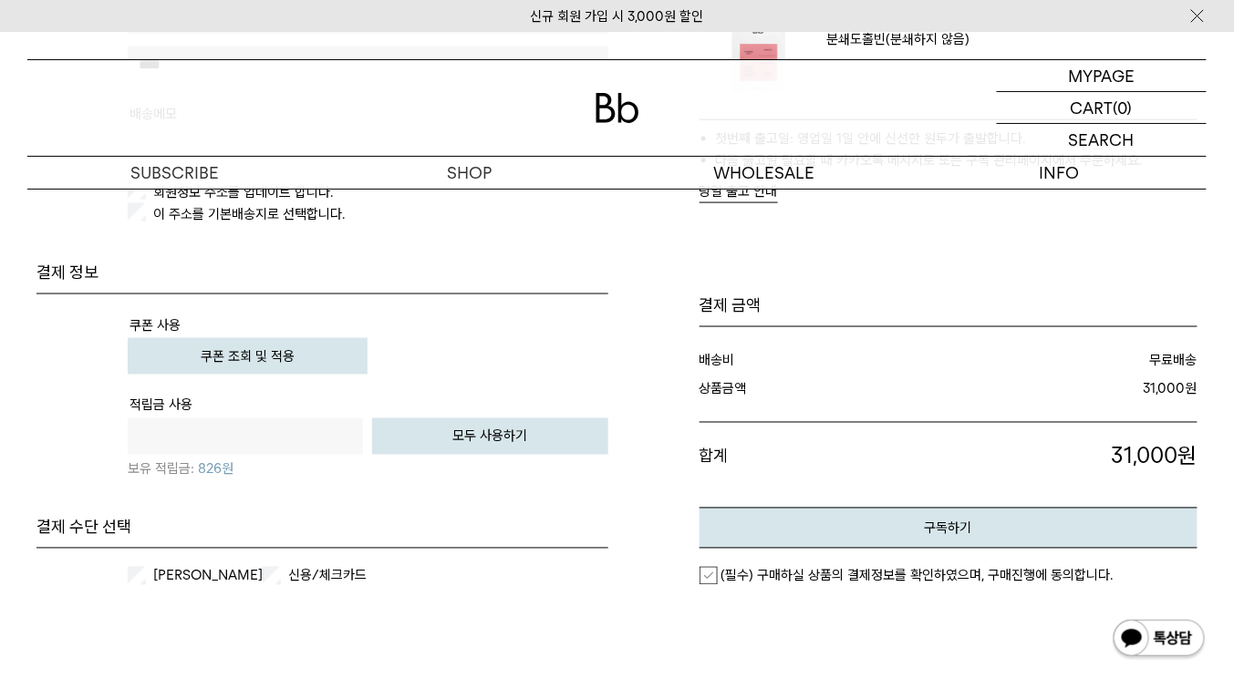
click at [309, 353] on button "쿠폰 조회 및 적용" at bounding box center [248, 356] width 240 height 36
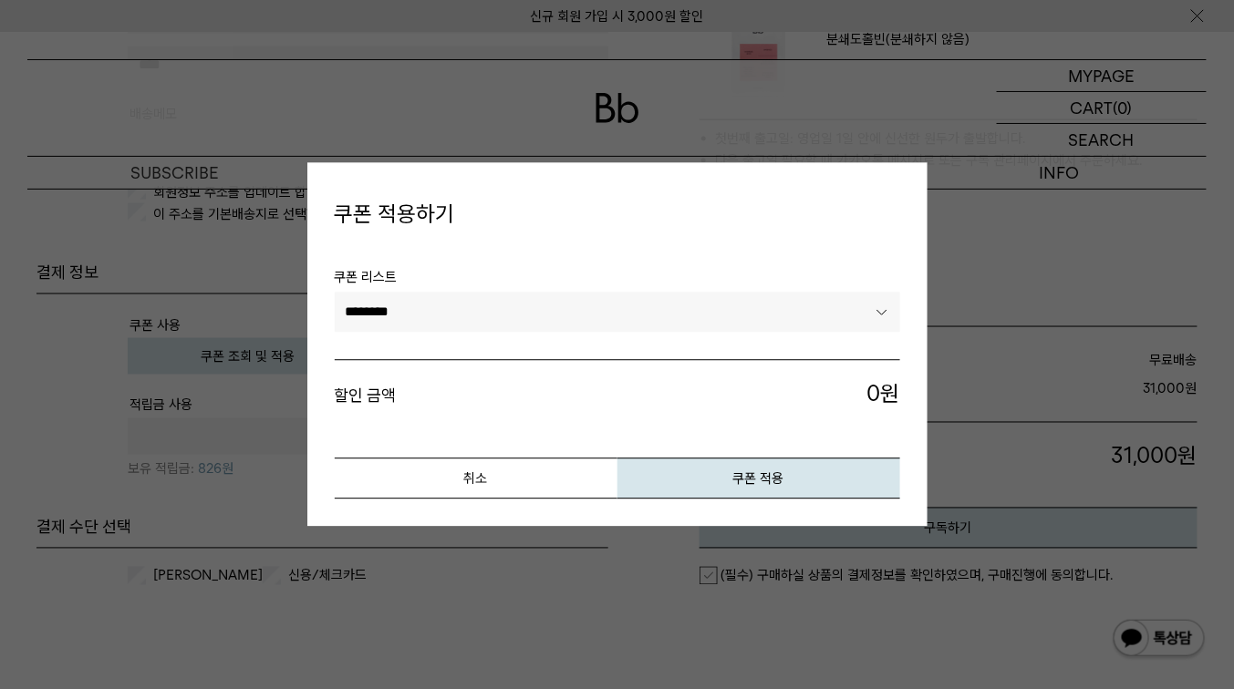
click at [550, 312] on select "********" at bounding box center [617, 312] width 565 height 40
click at [547, 325] on select "********" at bounding box center [617, 312] width 565 height 40
click at [731, 464] on button "쿠폰 적용" at bounding box center [758, 479] width 283 height 41
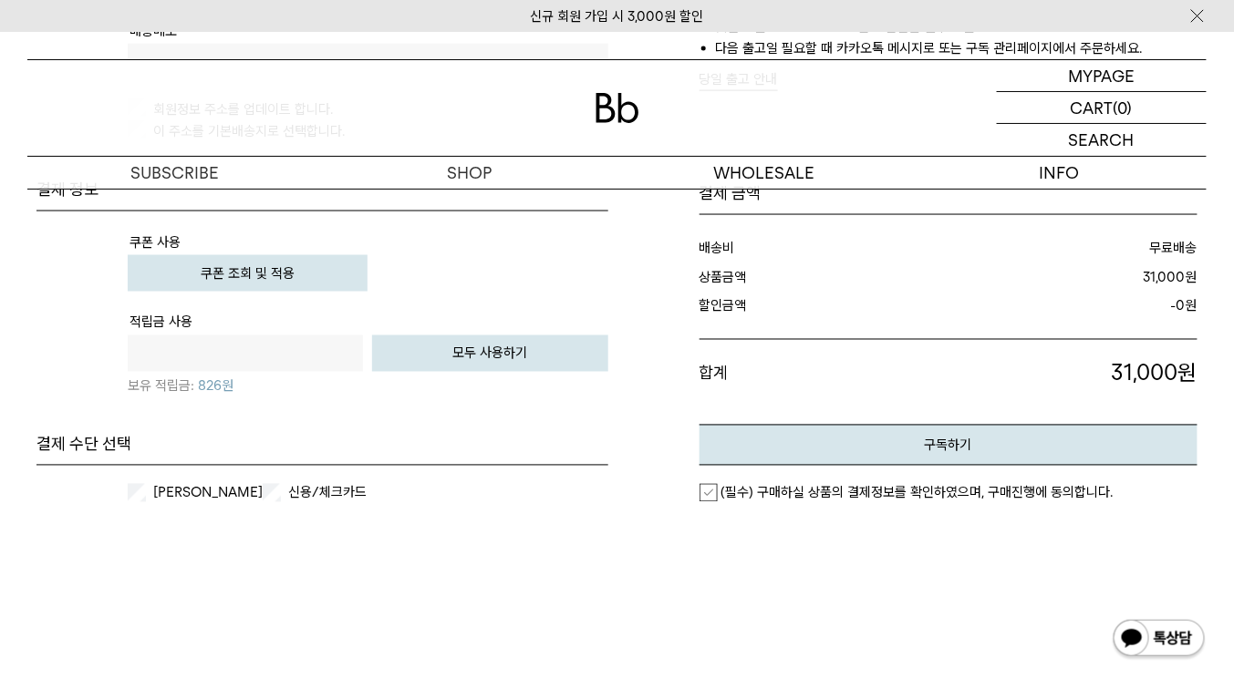
scroll to position [802, 0]
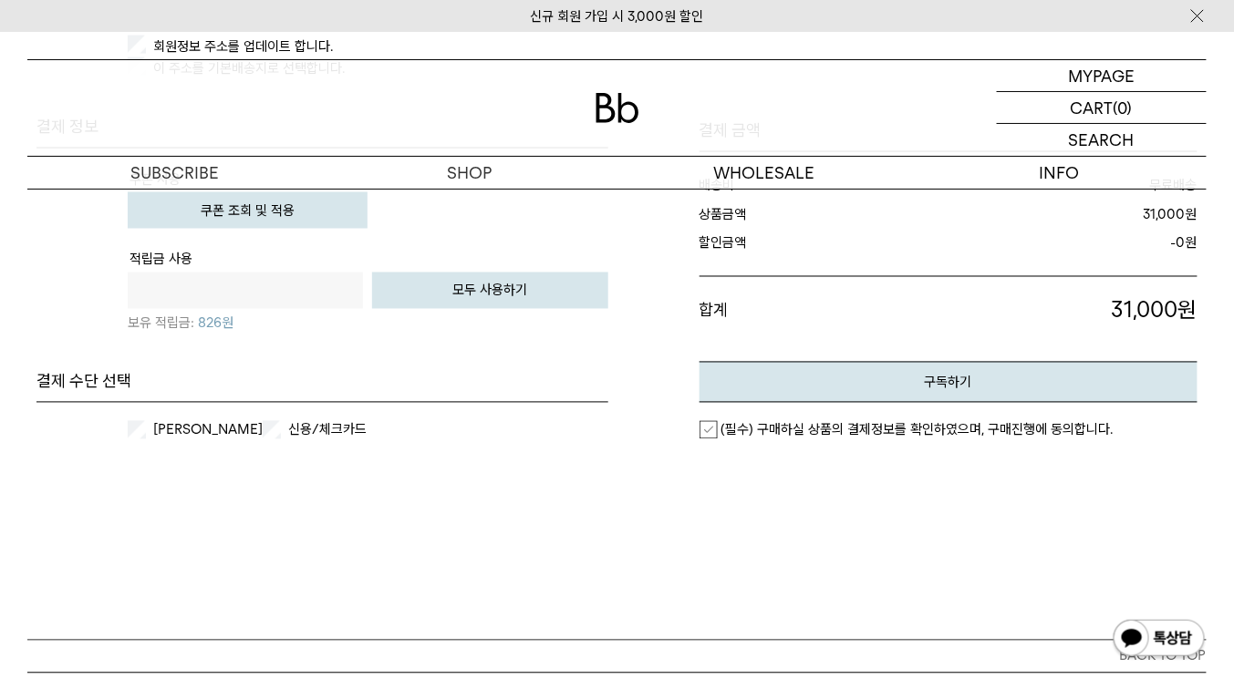
click at [299, 426] on label "신용/체크카드" at bounding box center [340, 430] width 113 height 18
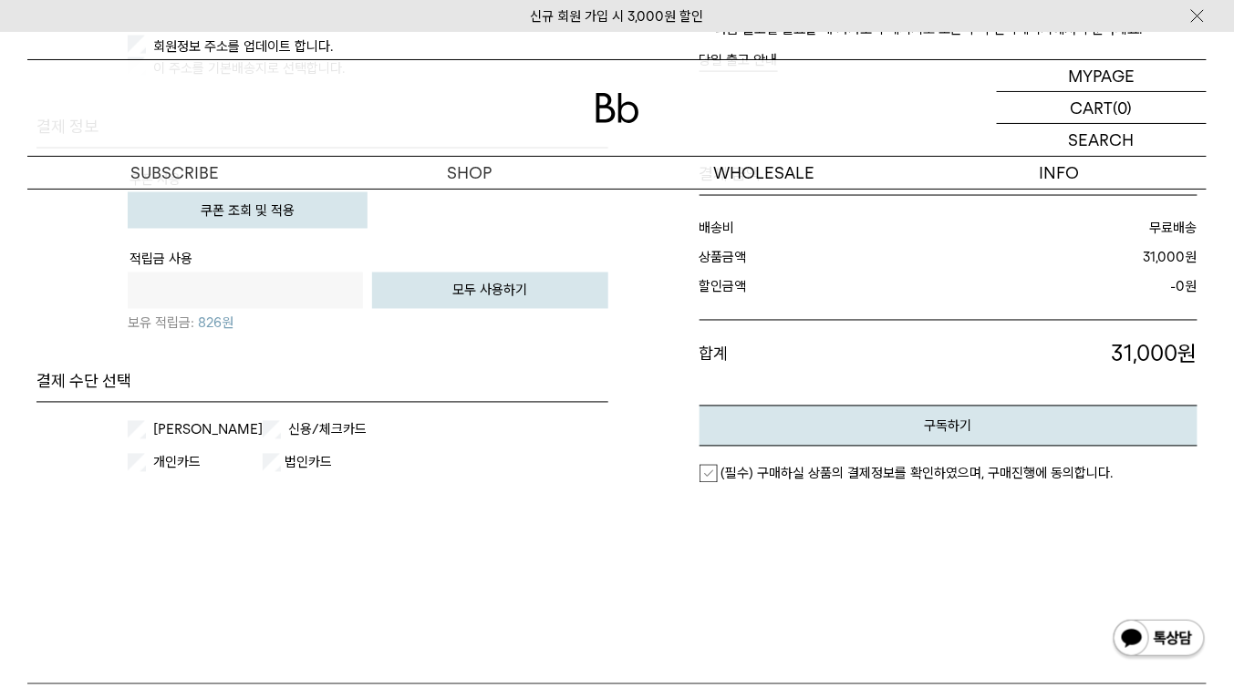
click at [157, 425] on label "[PERSON_NAME]" at bounding box center [206, 430] width 113 height 18
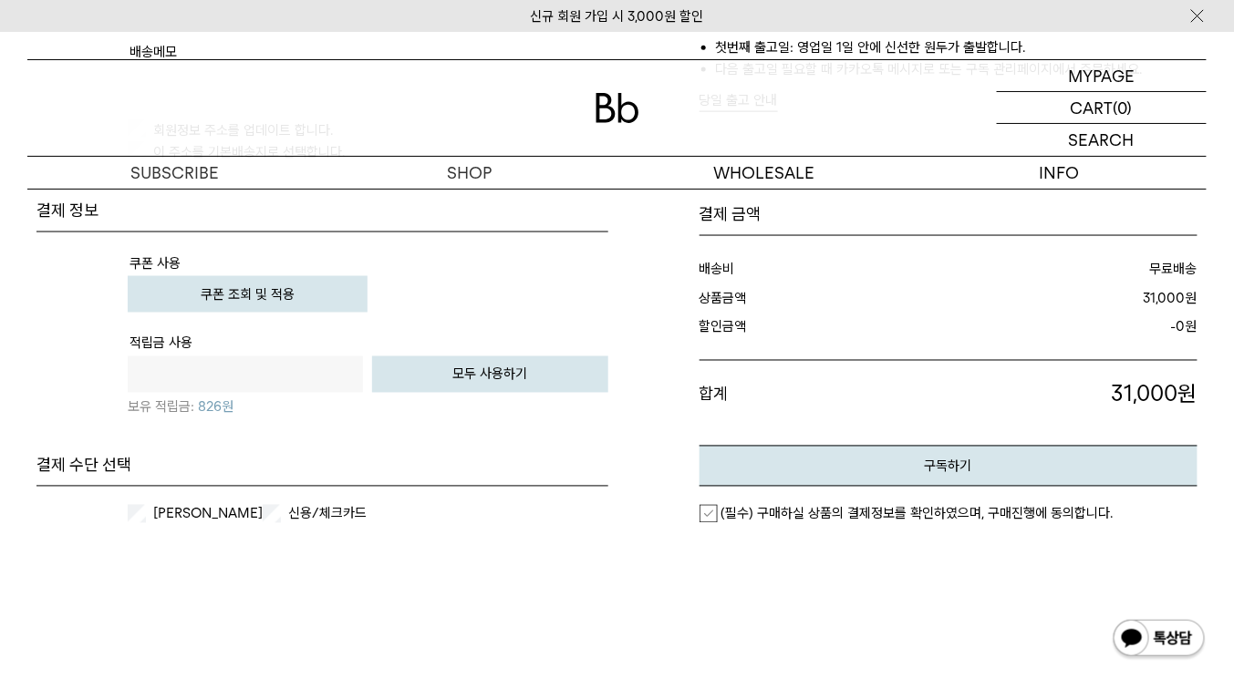
scroll to position [729, 0]
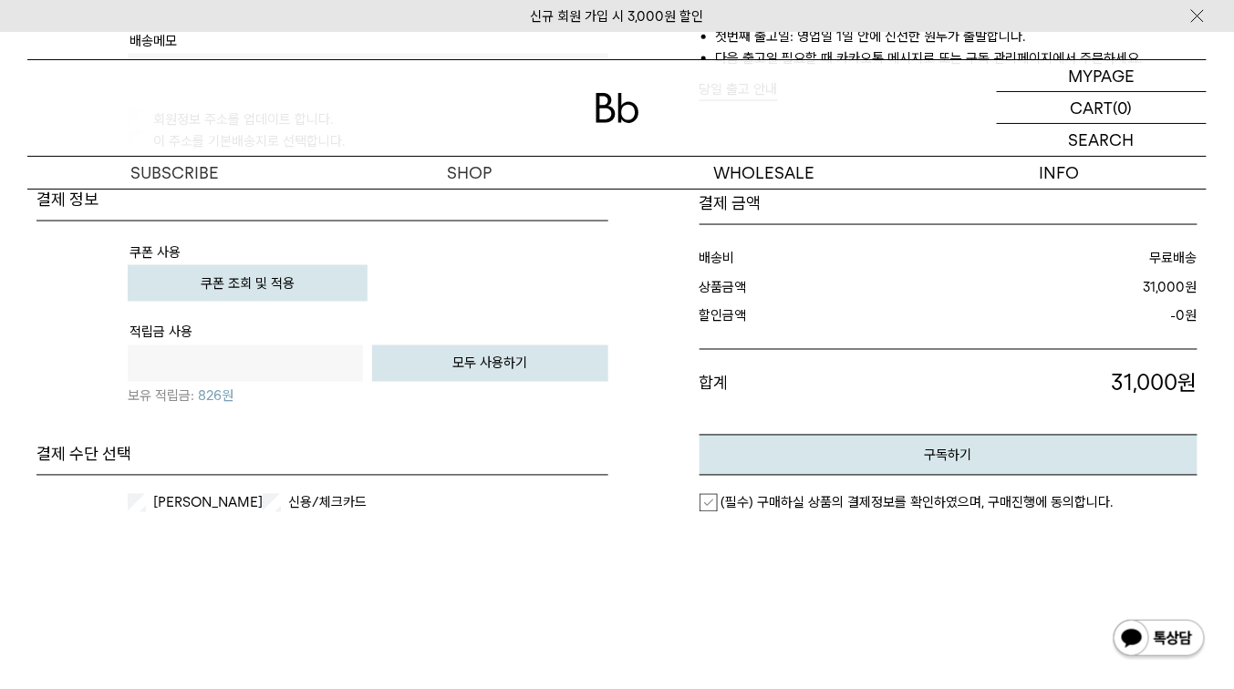
click at [807, 496] on em "(필수) 구매하실 상품의 결제정보를 확인하였으며, 구매진행에 동의합니다." at bounding box center [917, 503] width 392 height 16
